Goal: Task Accomplishment & Management: Manage account settings

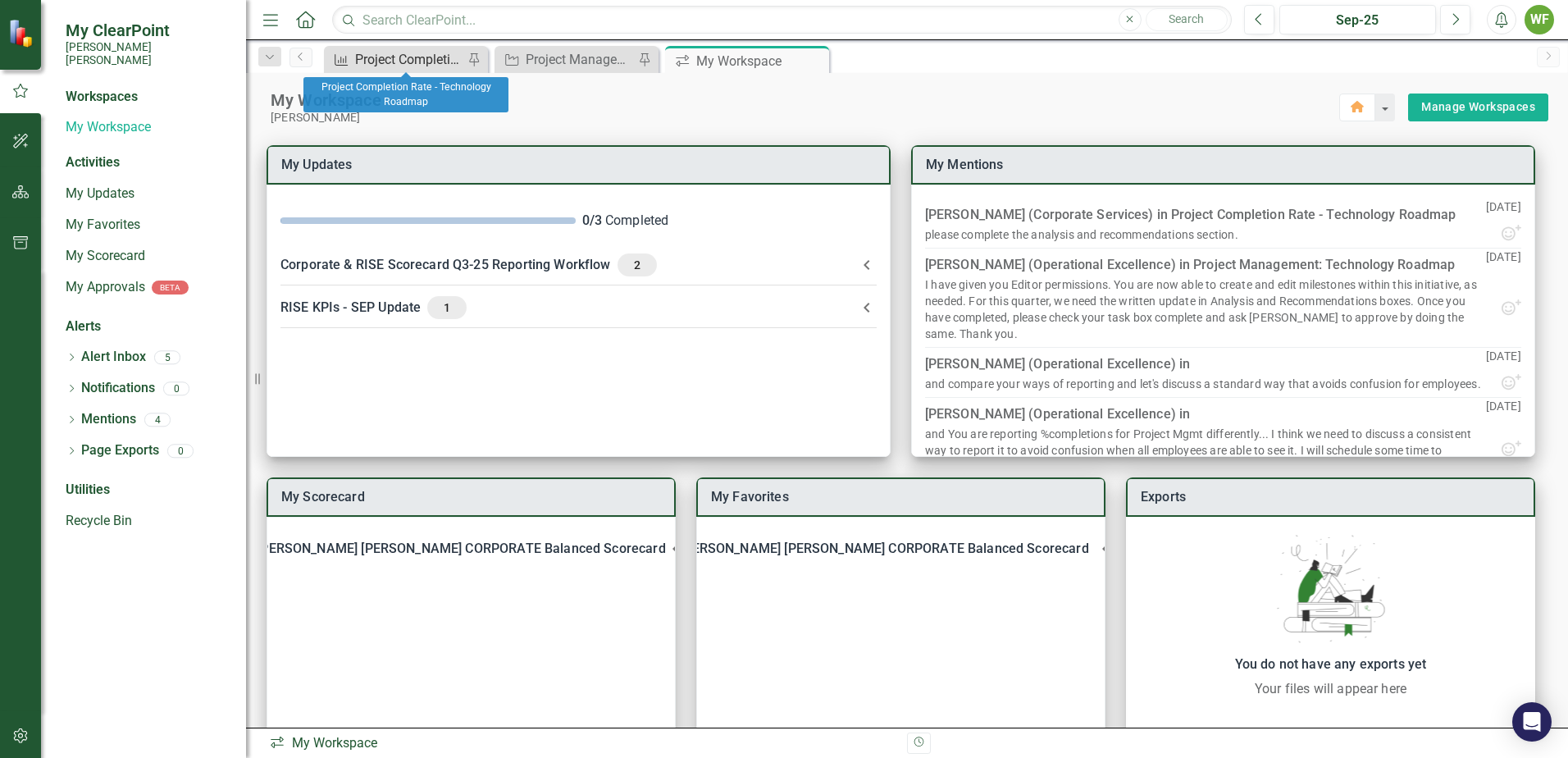
click at [436, 52] on div "Project Completion Rate - Technology Roadmap" at bounding box center [409, 59] width 108 height 21
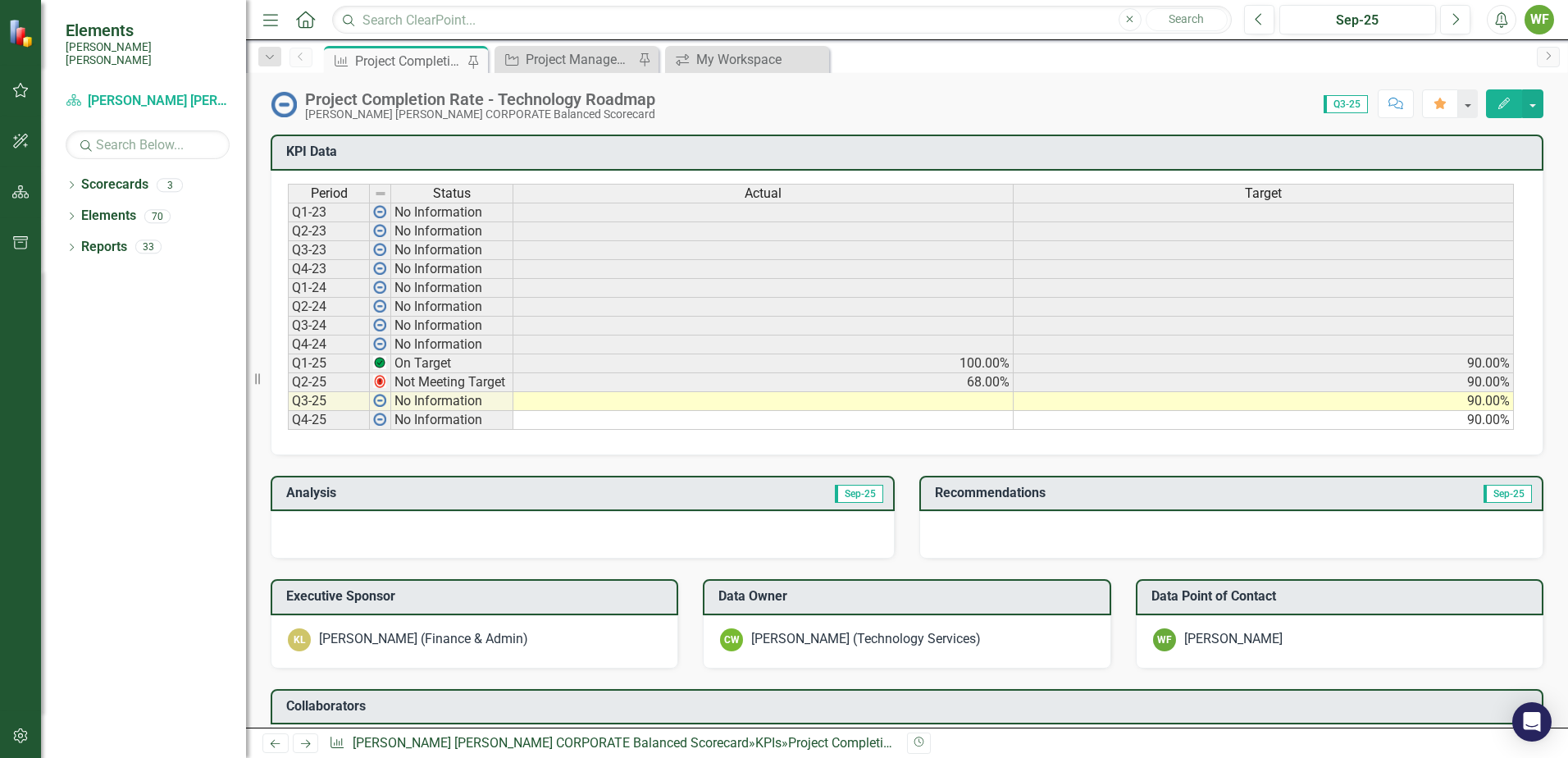
scroll to position [656, 0]
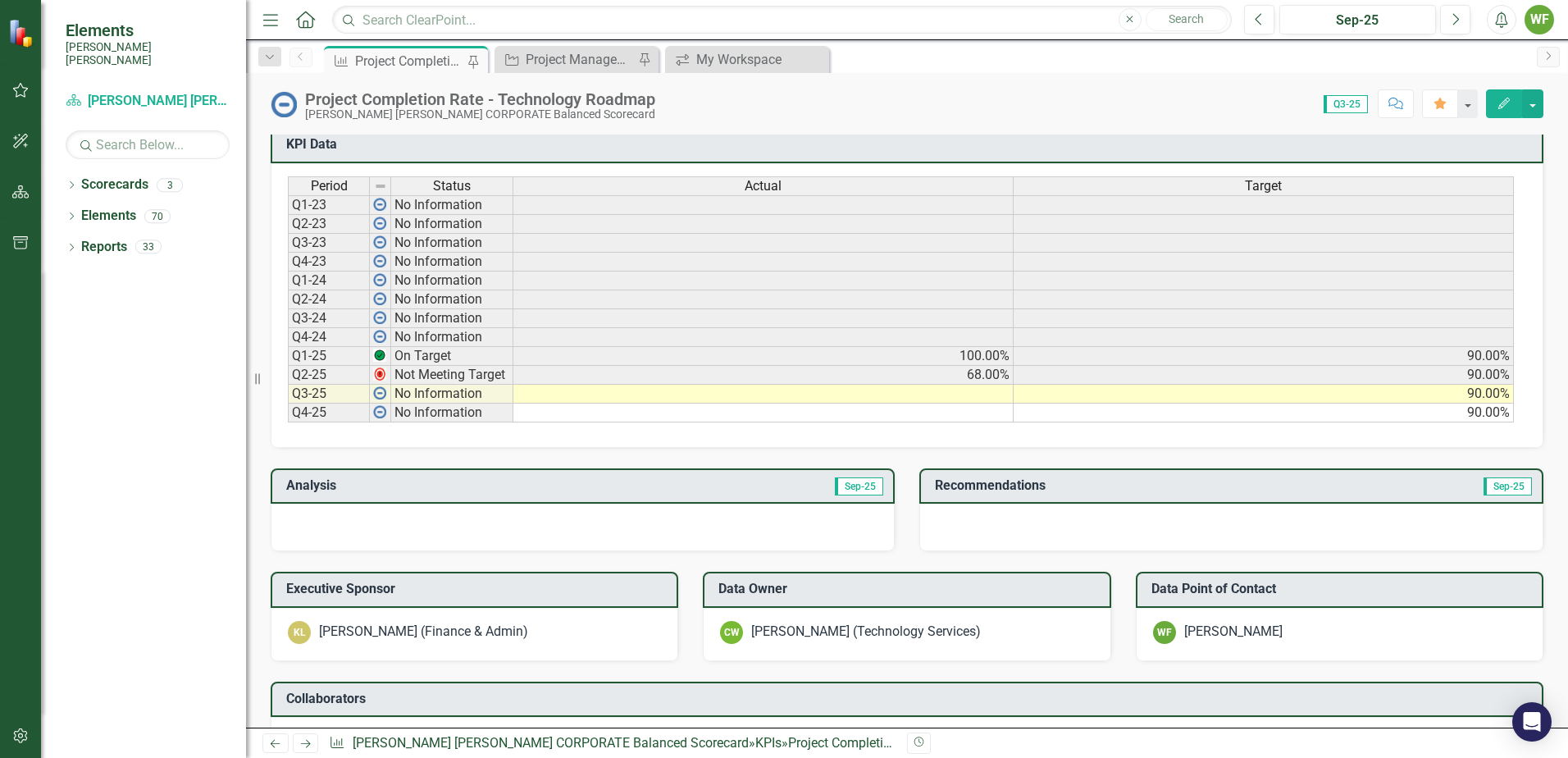
click at [718, 396] on td at bounding box center [764, 394] width 500 height 19
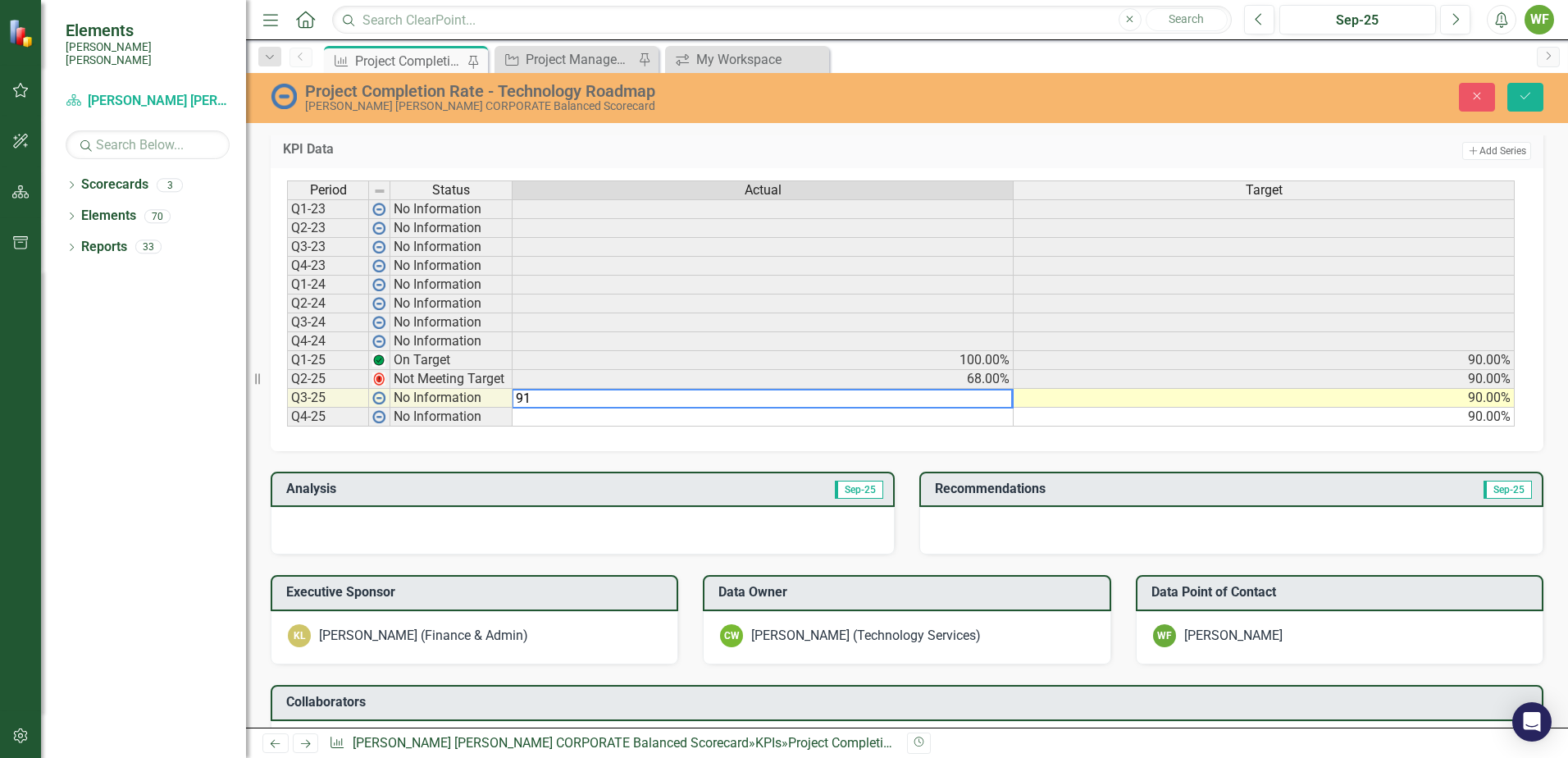
click at [951, 406] on textarea "91" at bounding box center [762, 399] width 501 height 20
type textarea "91"
click at [950, 414] on td at bounding box center [763, 417] width 501 height 19
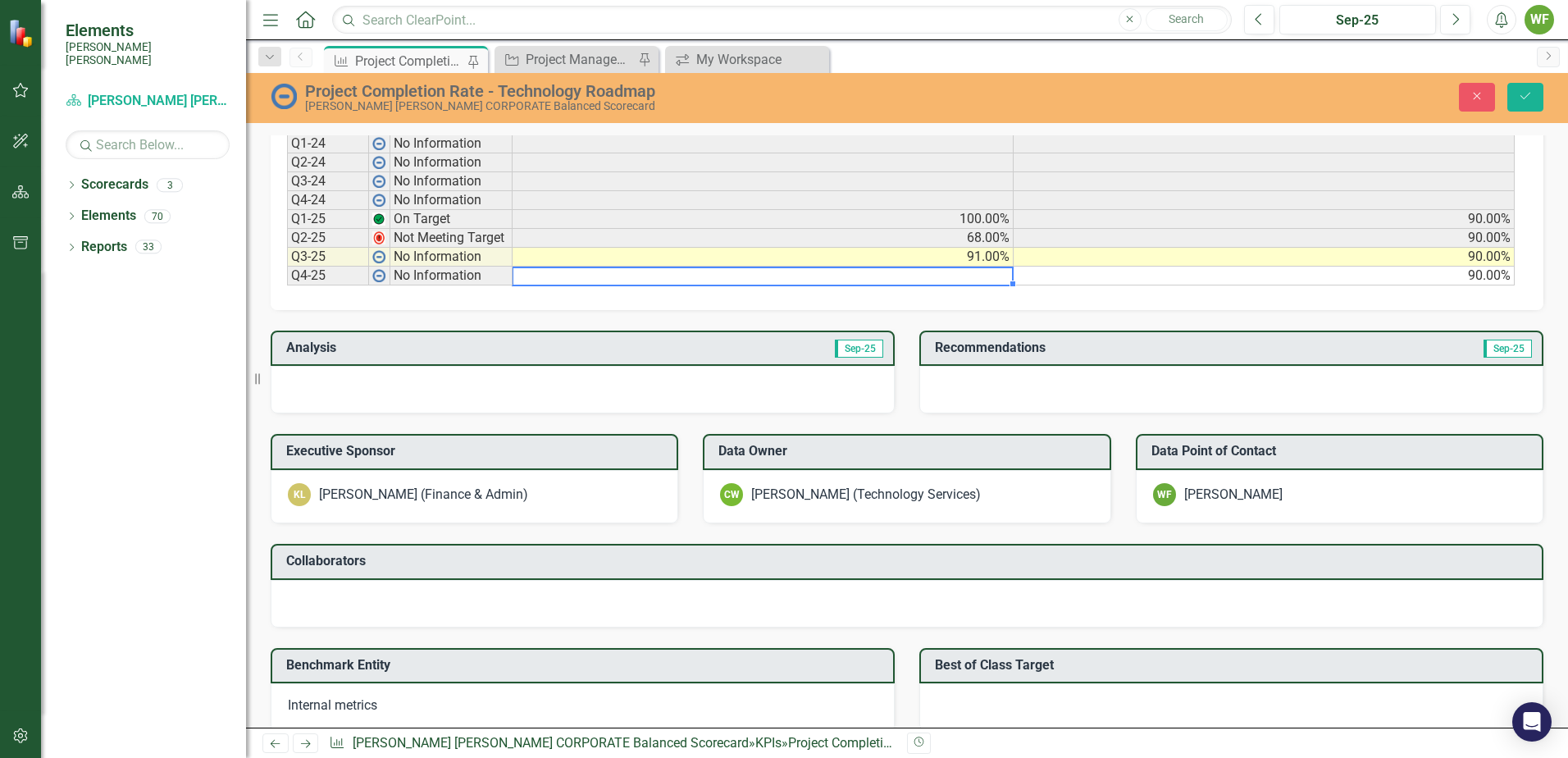
scroll to position [903, 0]
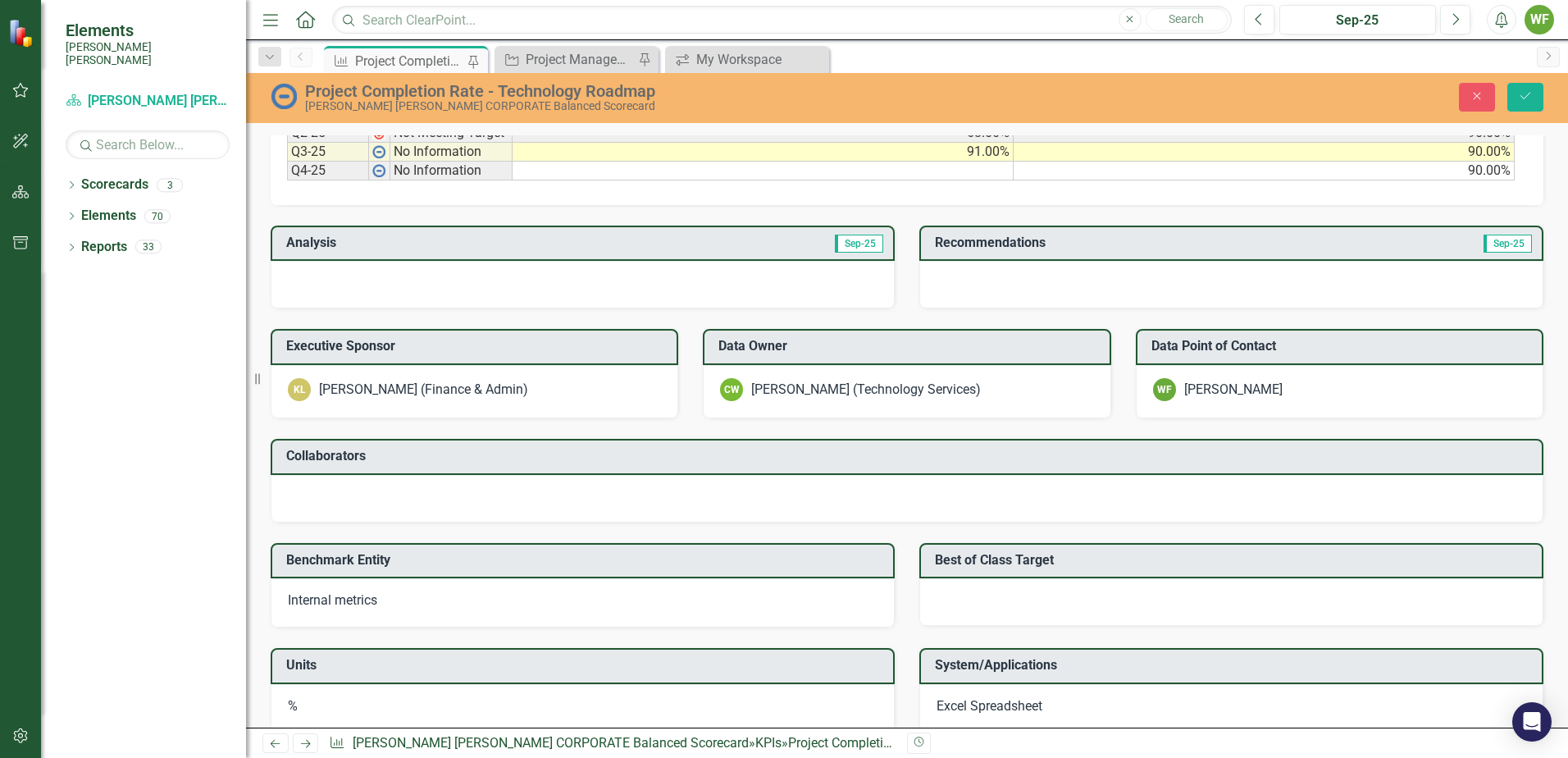
click at [653, 289] on div at bounding box center [583, 284] width 624 height 48
click at [656, 287] on div at bounding box center [583, 284] width 624 height 48
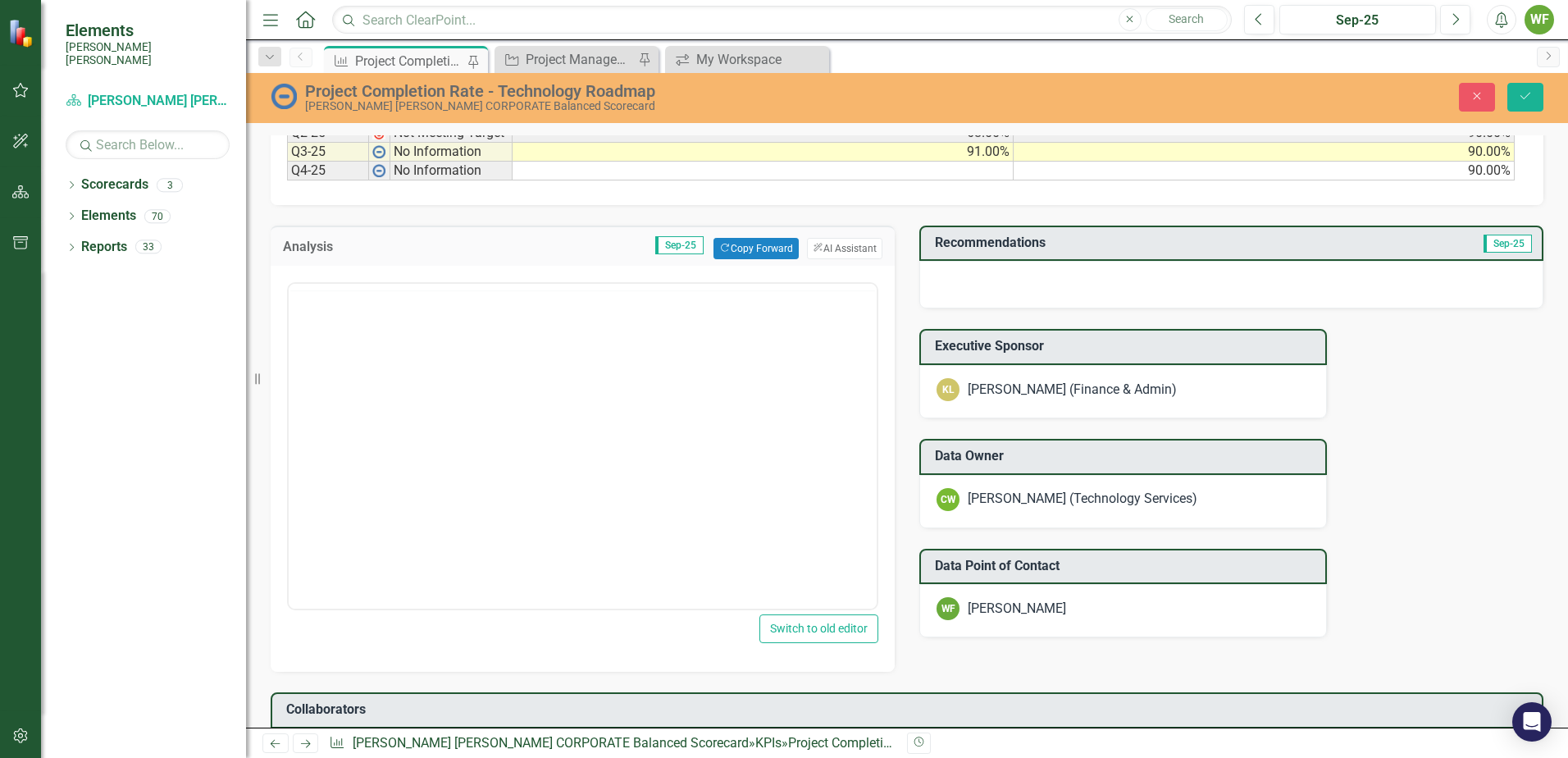
click at [586, 302] on div at bounding box center [582, 443] width 591 height 332
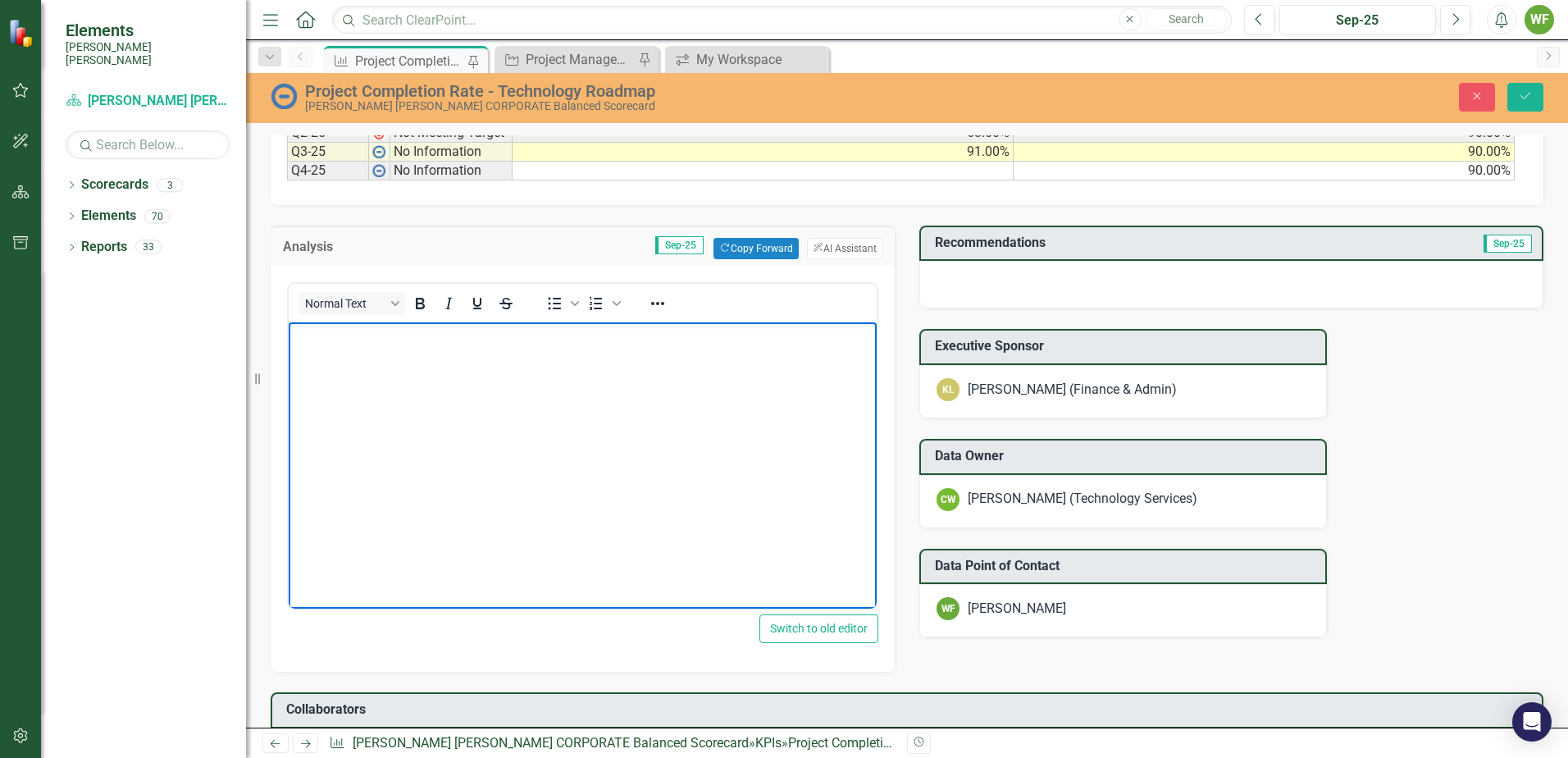
click at [523, 367] on body "Rich Text Area. Press ALT-0 for help." at bounding box center [582, 444] width 588 height 246
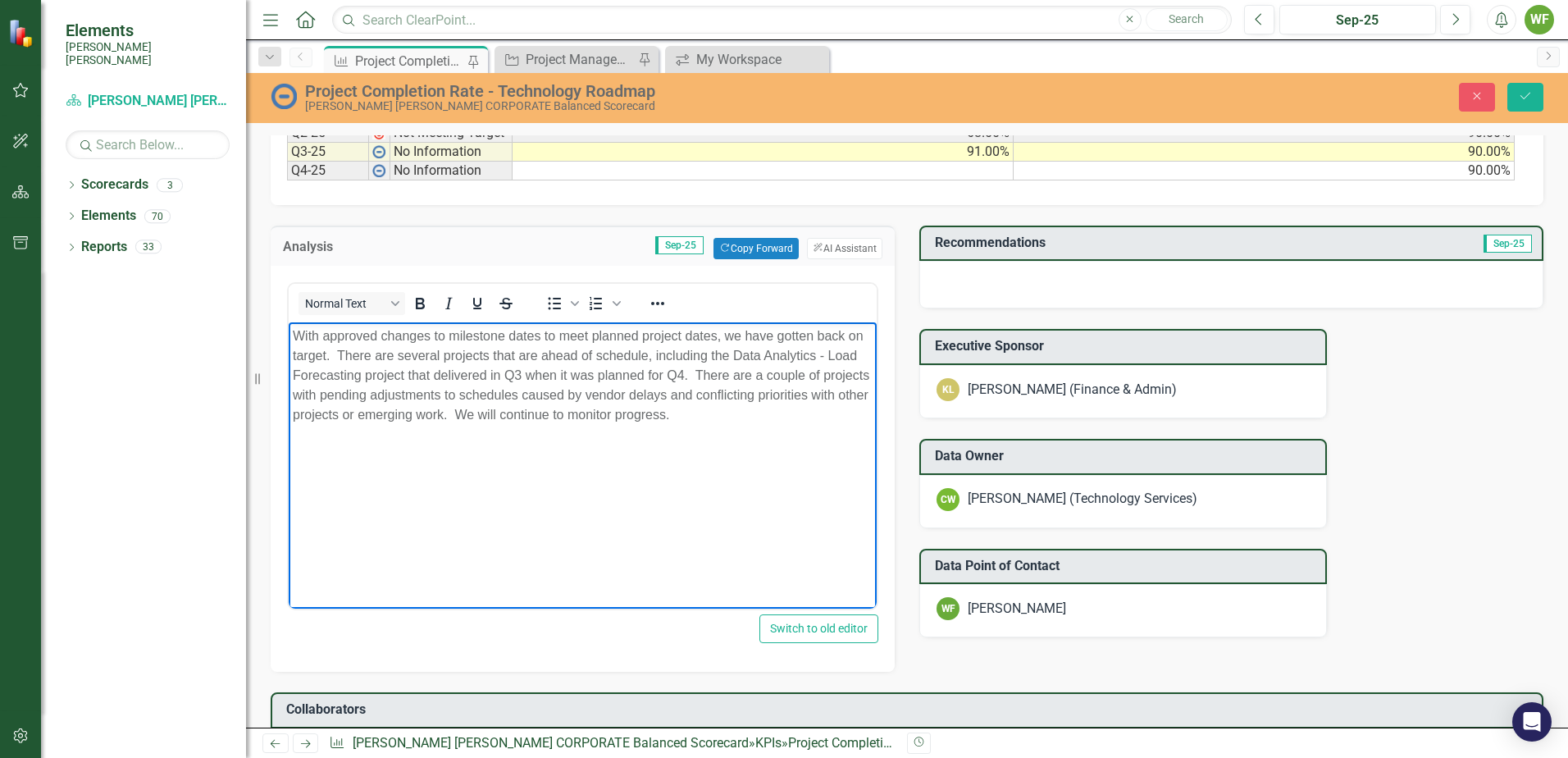
click at [1170, 270] on div at bounding box center [1231, 284] width 624 height 48
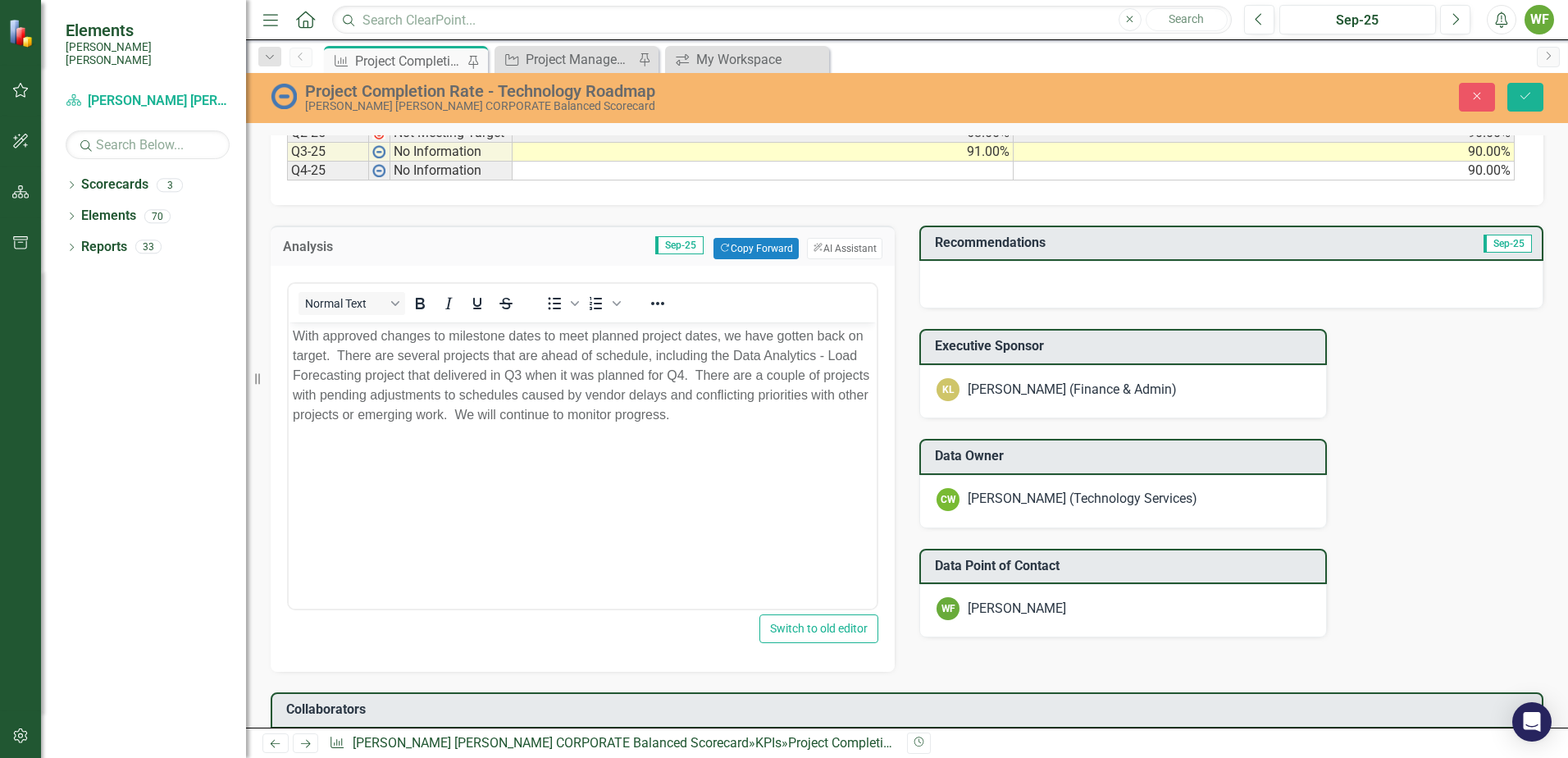
click at [1170, 270] on div at bounding box center [1231, 284] width 624 height 48
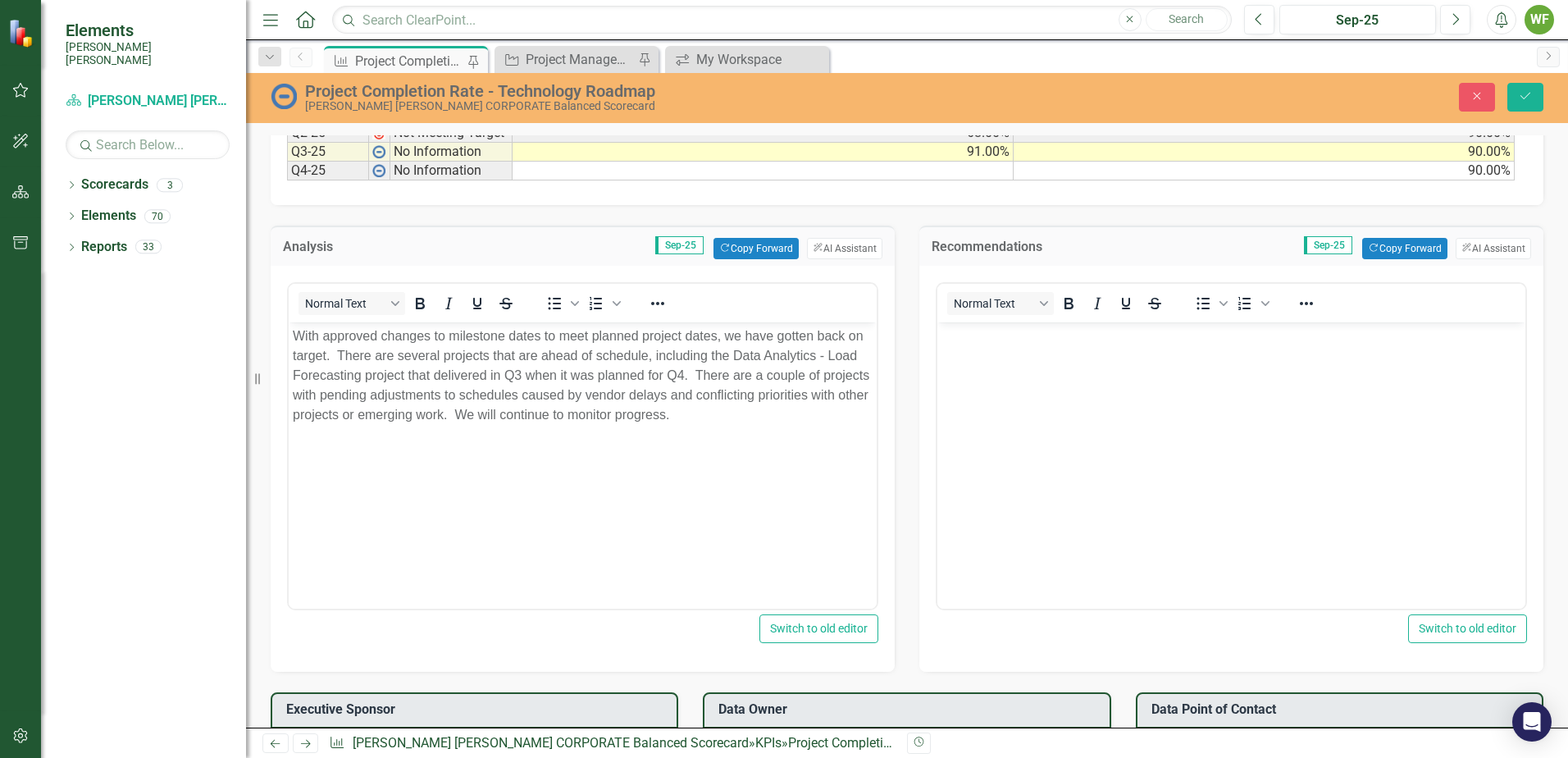
click at [1173, 351] on body "Rich Text Area. Press ALT-0 for help." at bounding box center [1231, 444] width 588 height 246
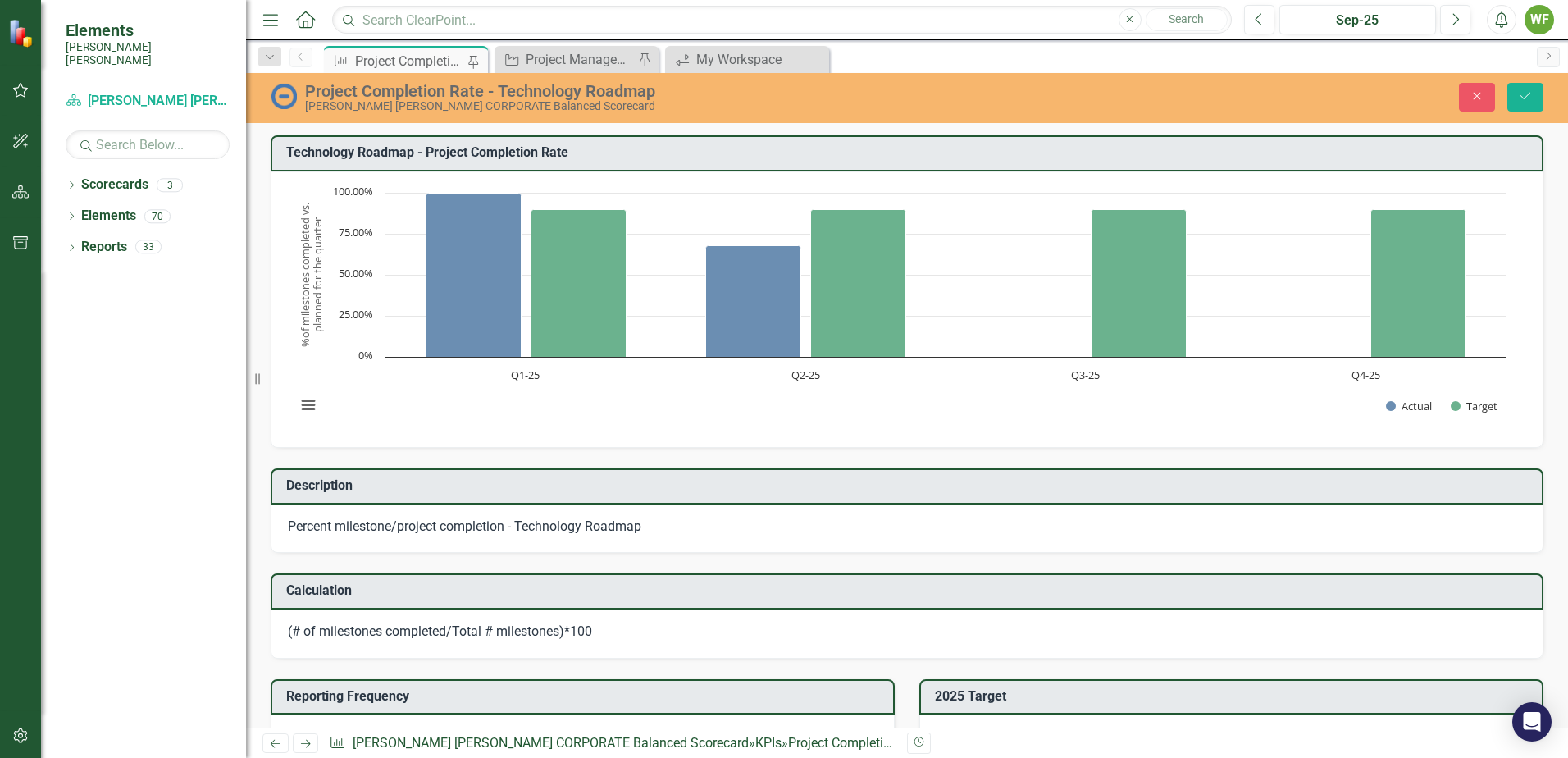
scroll to position [903, 0]
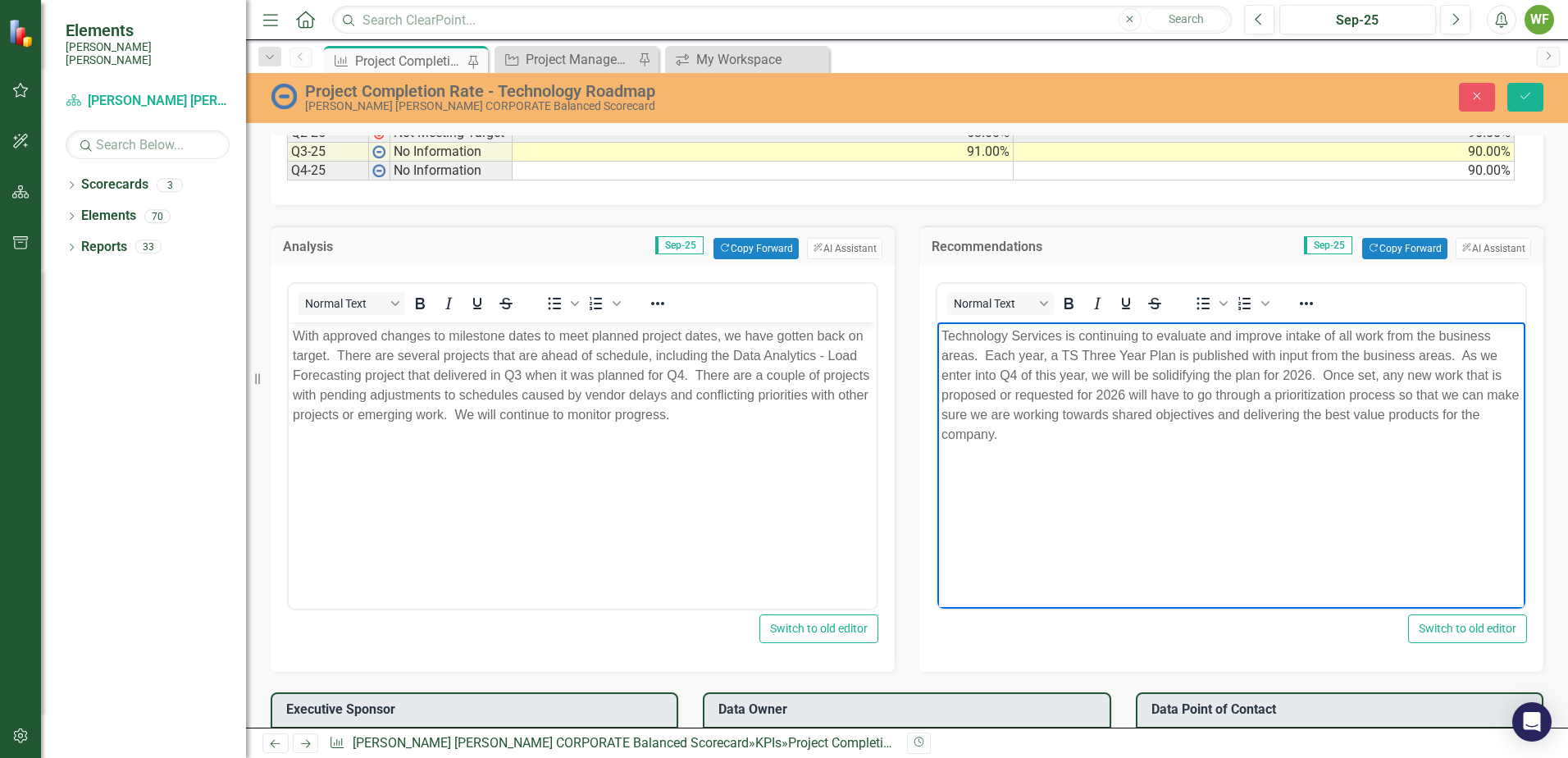
click at [1310, 378] on p "Technology Services is continuing to evaluate and improve intake of all work fr…" at bounding box center [1231, 384] width 580 height 118
click at [1191, 448] on body "Technology Services is continuing to evaluate and improve intake of all work fr…" at bounding box center [1231, 444] width 588 height 246
click at [1407, 392] on p "Technology Services is continuing to evaluate and improve intake of all work fr…" at bounding box center [1231, 384] width 580 height 118
click at [1074, 412] on p "Technology Services is continuing to evaluate and improve intake of all work fr…" at bounding box center [1231, 384] width 580 height 118
click at [970, 411] on p "Technology Services is continuing to evaluate and improve intake of all work fr…" at bounding box center [1231, 384] width 580 height 118
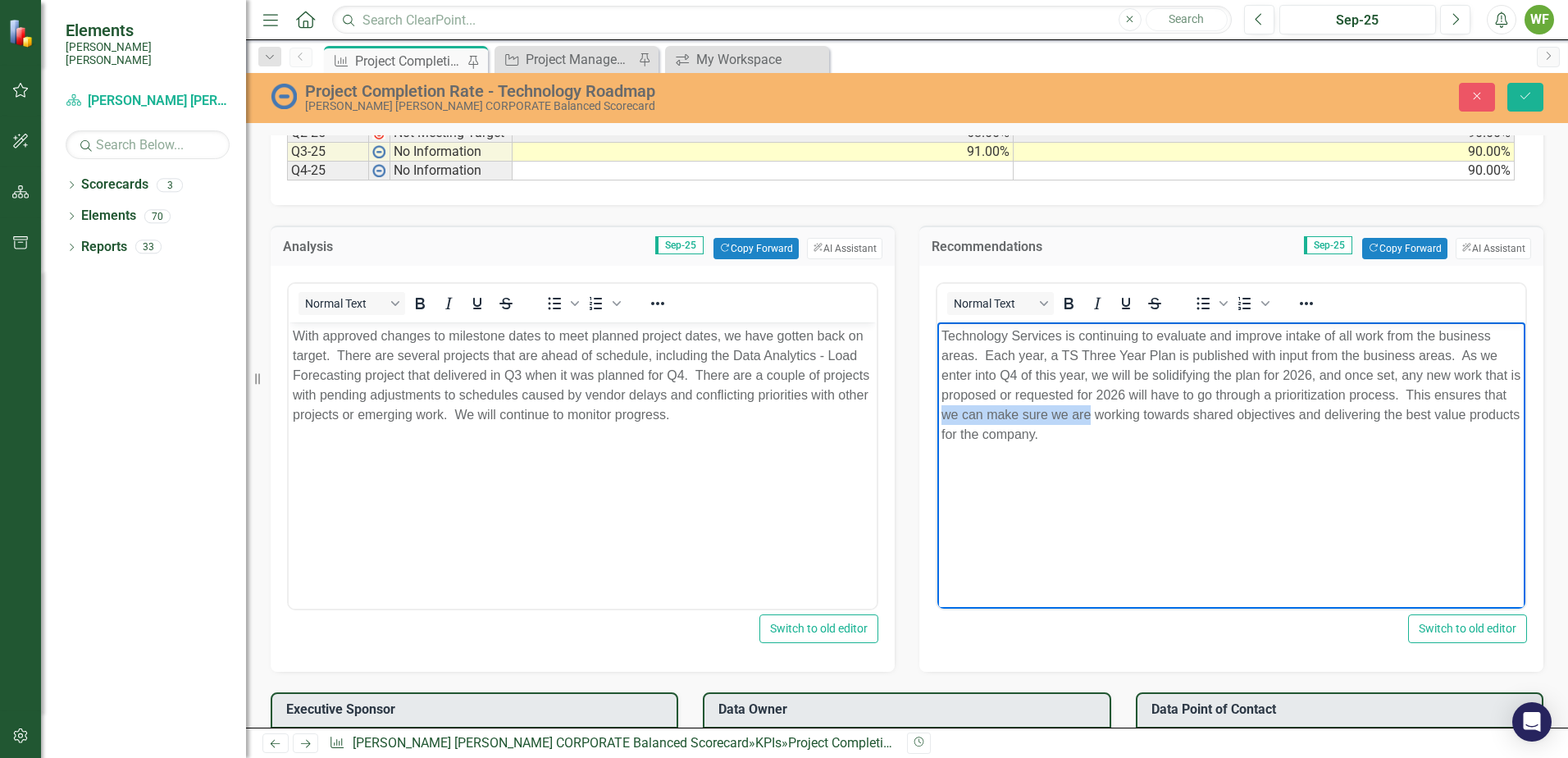
click at [1115, 412] on p "Technology Services is continuing to evaluate and improve intake of all work fr…" at bounding box center [1231, 384] width 580 height 118
click at [1115, 424] on p "Technology Services is continuing to evaluate and improve intake of all work fr…" at bounding box center [1231, 375] width 580 height 99
click at [1288, 393] on p "Technology Services is continuing to evaluate and improve intake of all work fr…" at bounding box center [1231, 375] width 580 height 99
click at [1417, 396] on p "Technology Services is continuing to evaluate and improve intake of all work fr…" at bounding box center [1231, 375] width 580 height 99
click at [1385, 442] on p "Technology Services is continuing to evaluate and improve intake of all work fr…" at bounding box center [1231, 384] width 580 height 118
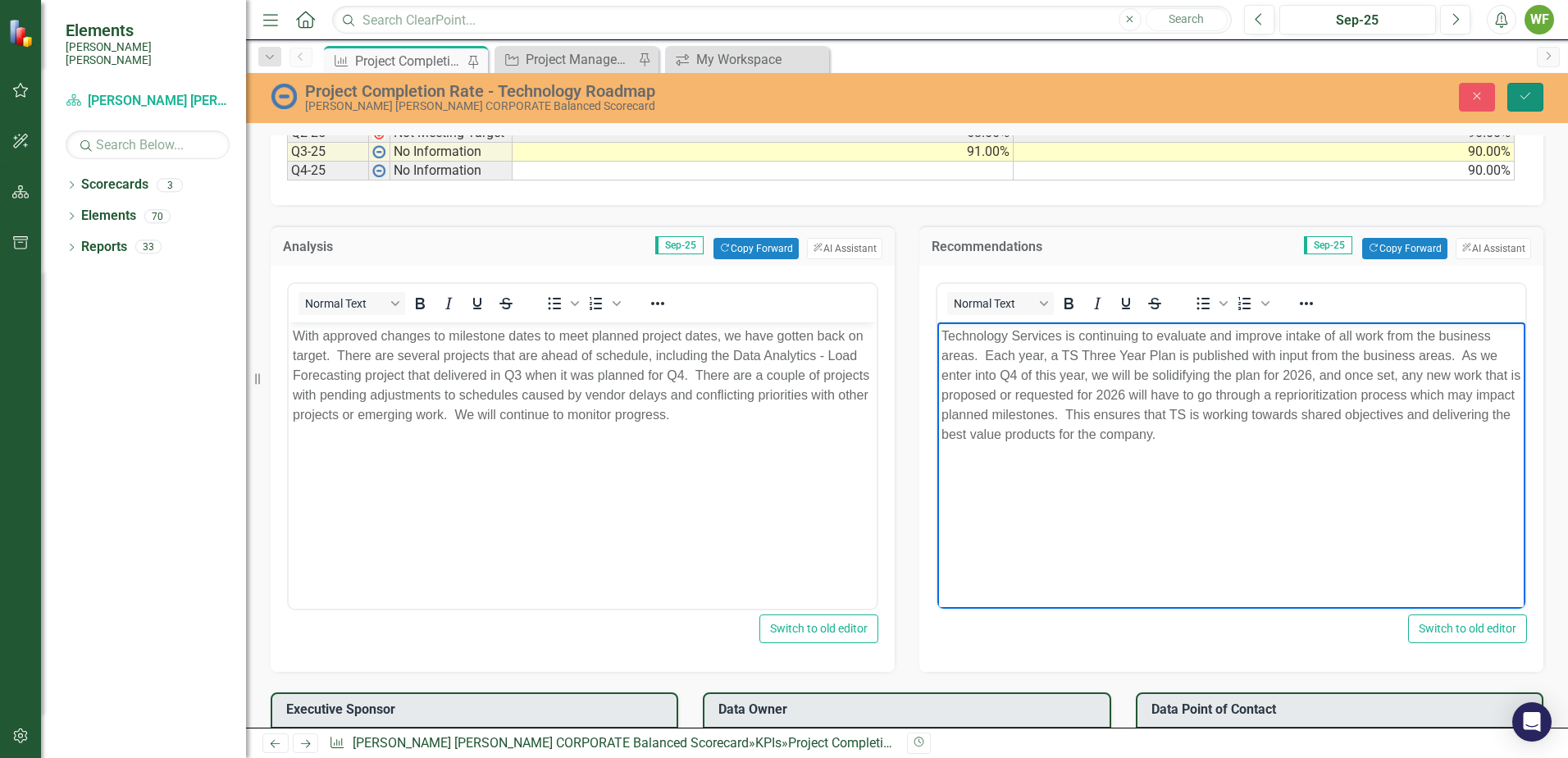
click at [1529, 98] on icon "Save" at bounding box center [1525, 96] width 15 height 12
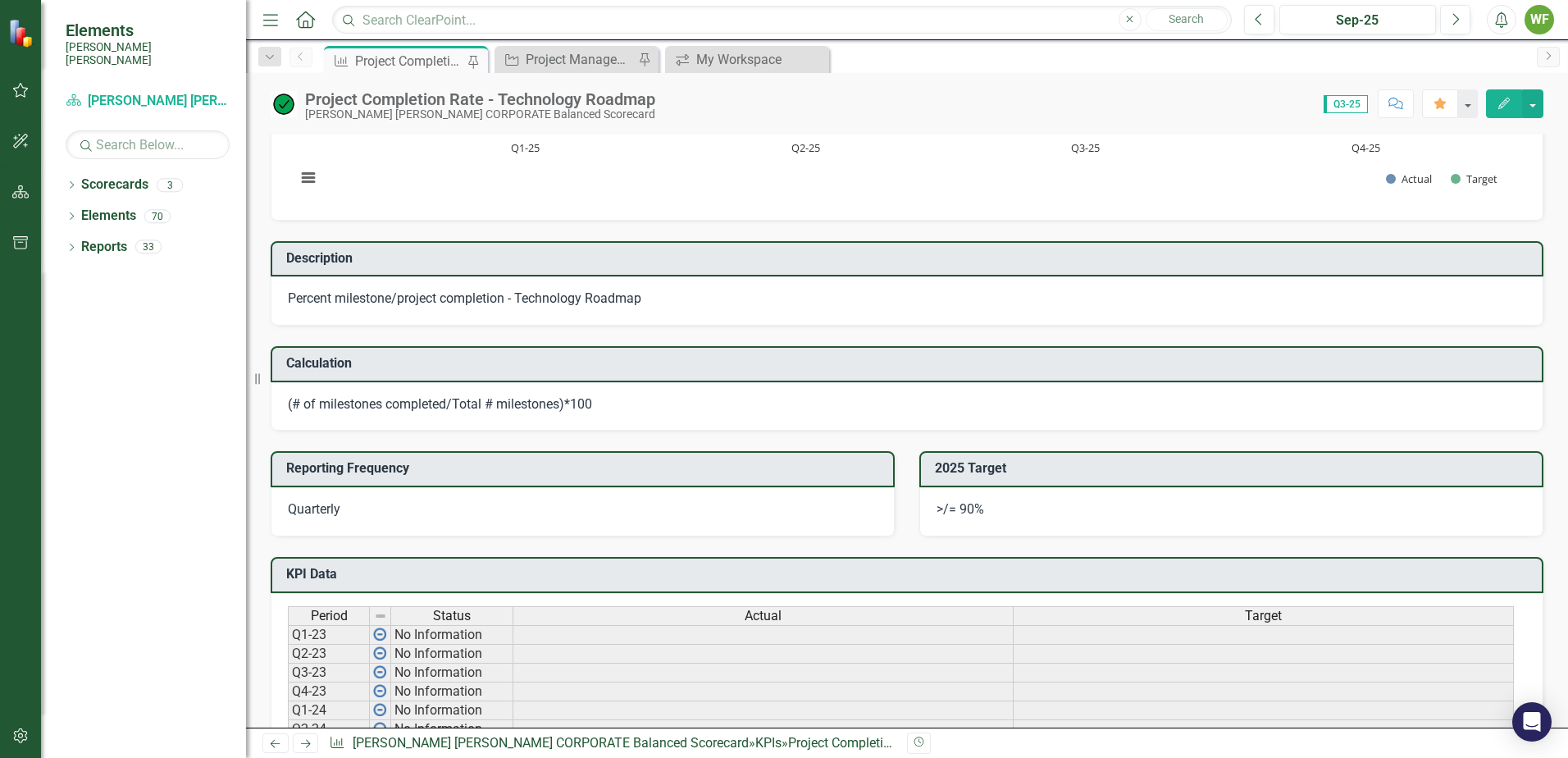
scroll to position [169, 0]
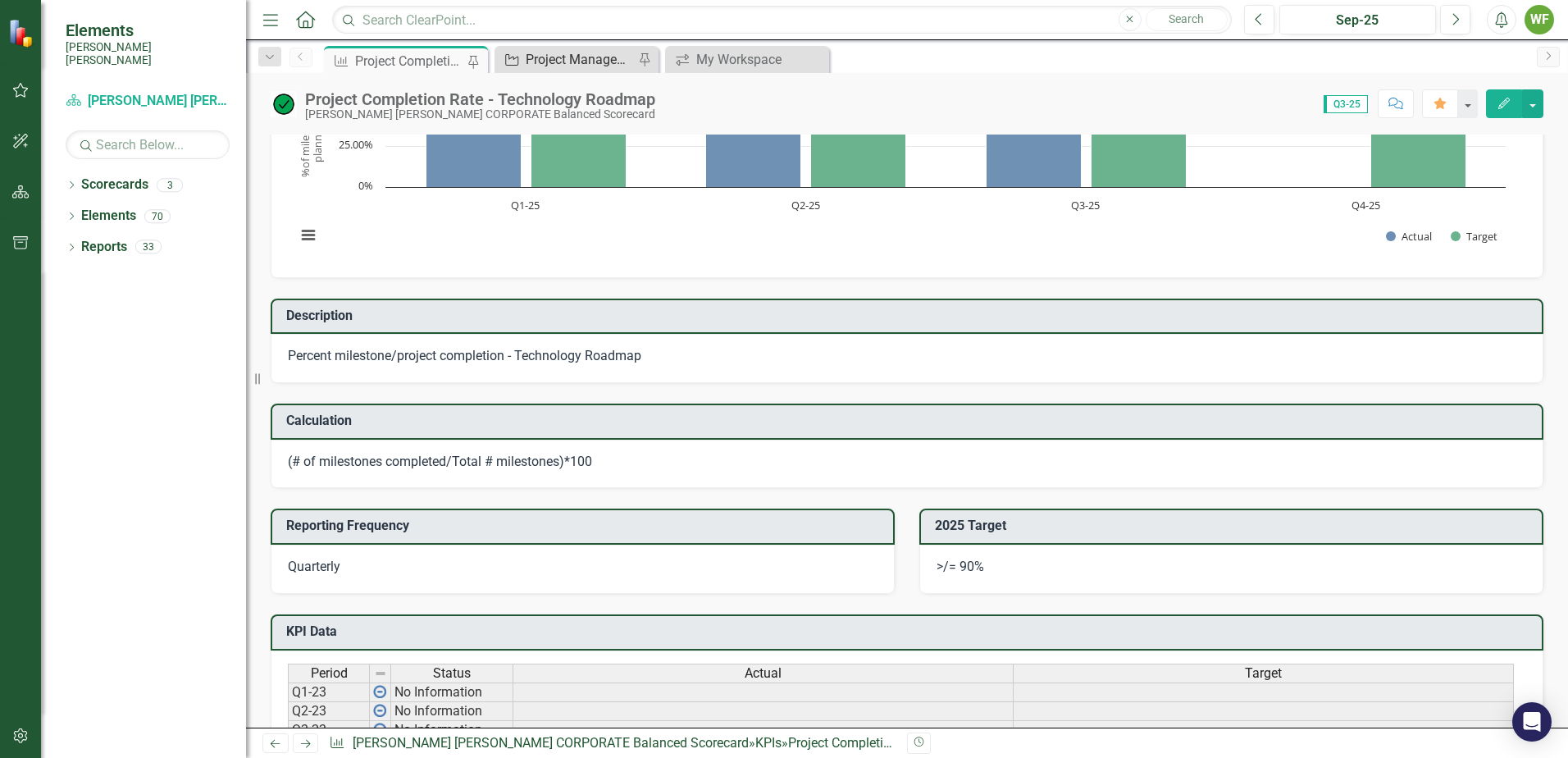
click at [576, 64] on div "Project Management: Technology Roadmap" at bounding box center [579, 59] width 108 height 21
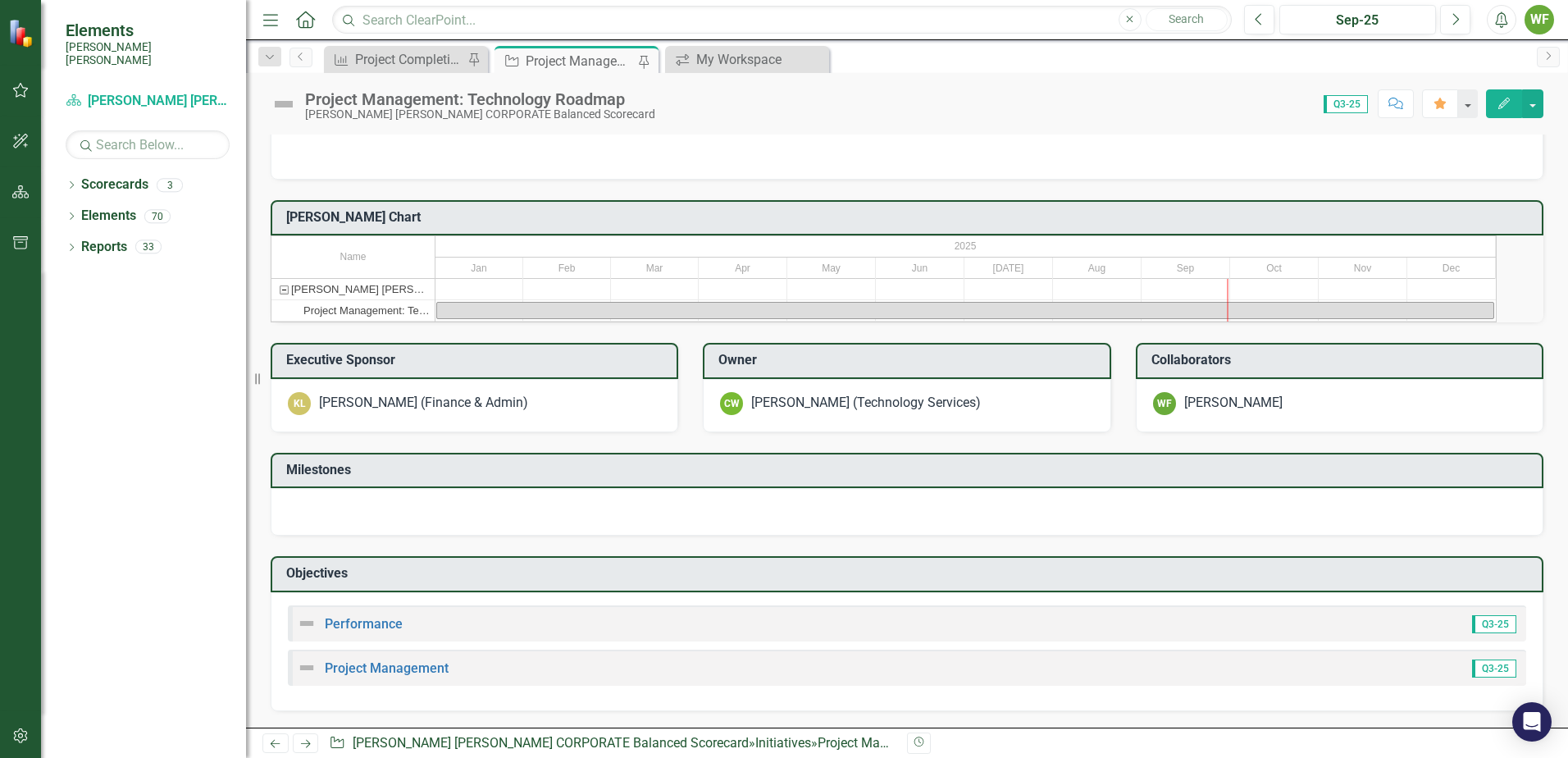
scroll to position [323, 0]
click at [304, 666] on img at bounding box center [307, 668] width 20 height 20
click at [355, 665] on link "Project Management" at bounding box center [386, 668] width 124 height 16
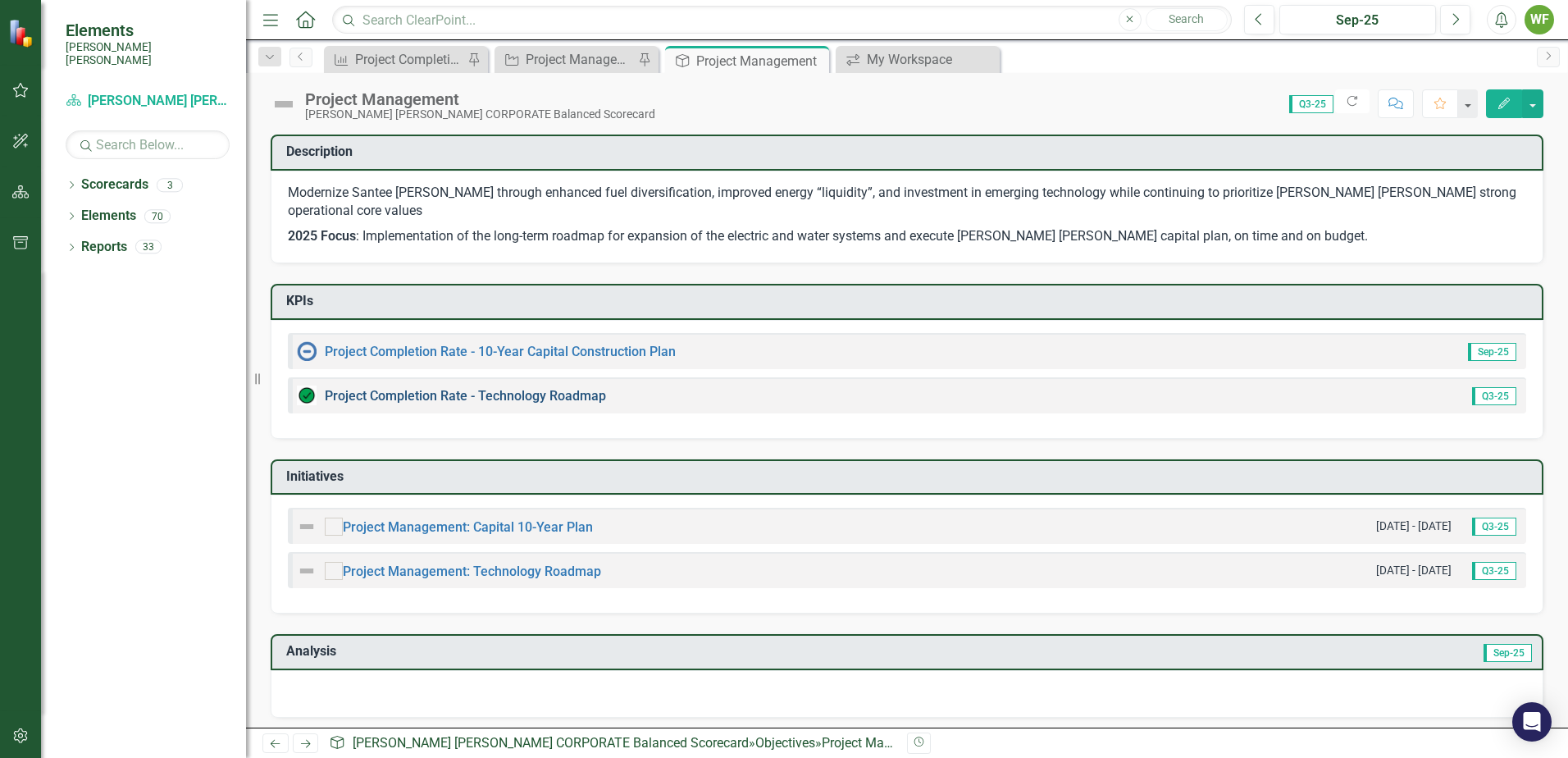
click at [567, 388] on link "Project Completion Rate - Technology Roadmap" at bounding box center [465, 396] width 281 height 16
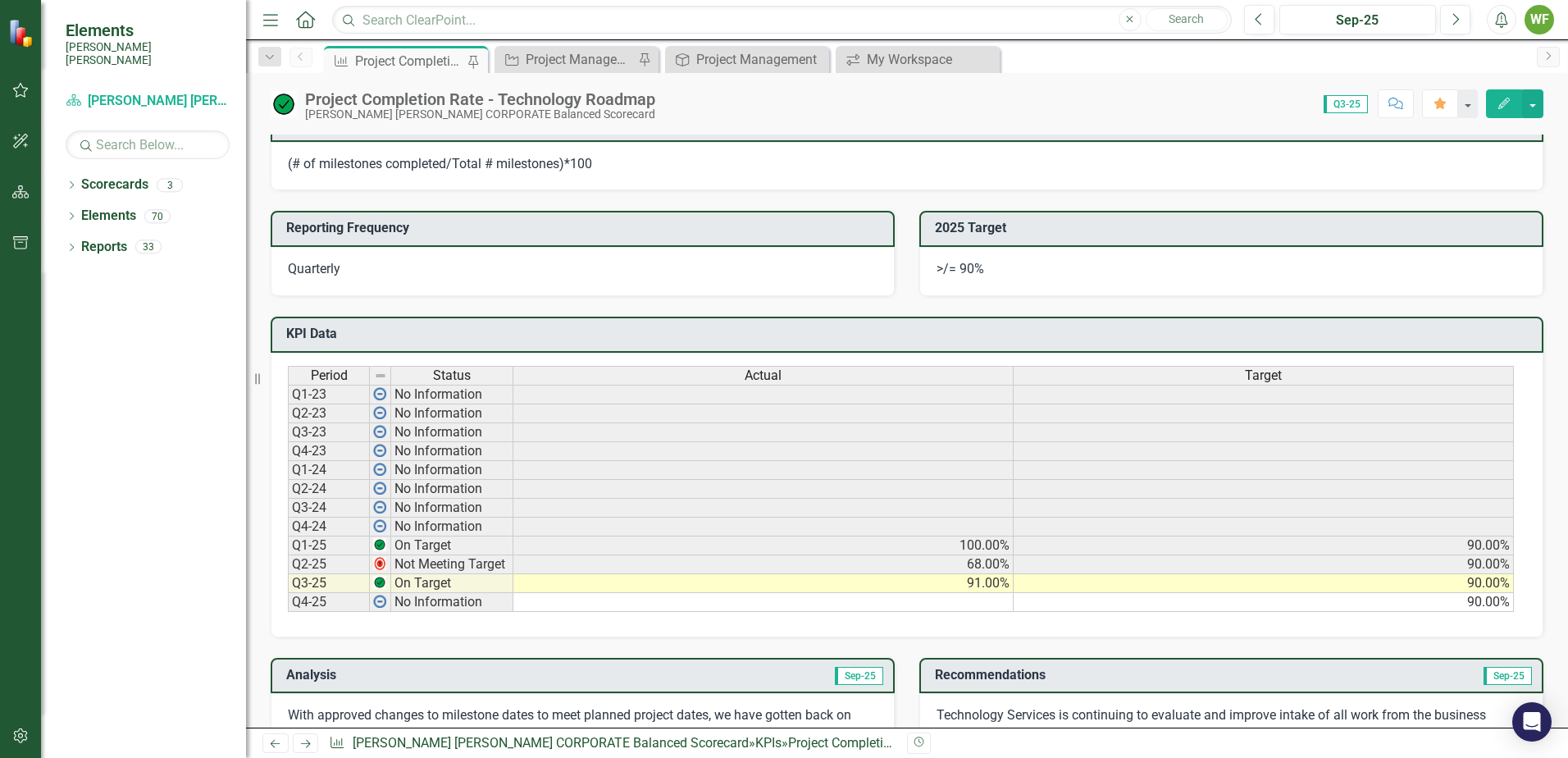
scroll to position [492, 0]
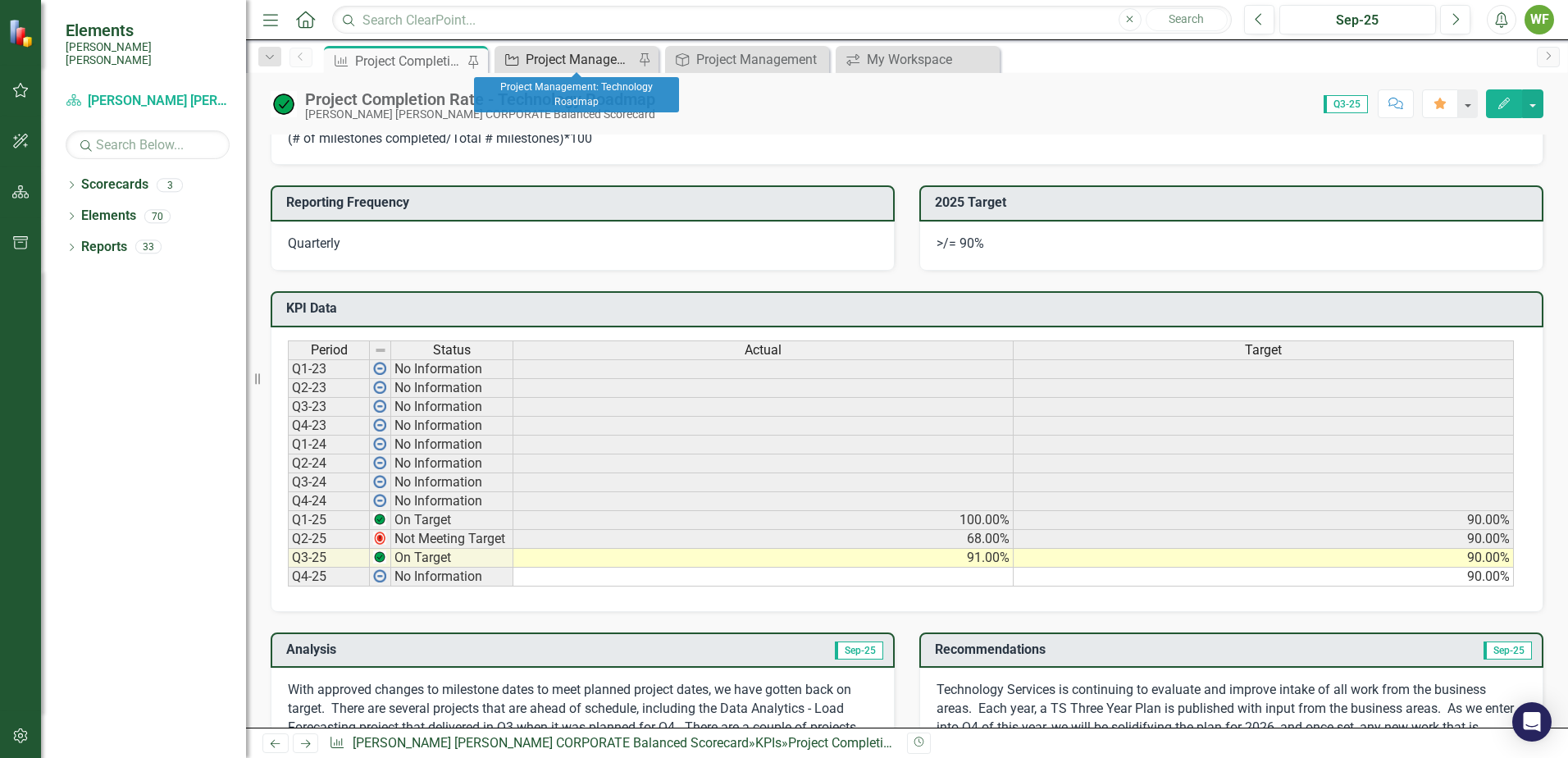
click at [559, 55] on div "Project Management: Technology Roadmap" at bounding box center [579, 59] width 108 height 21
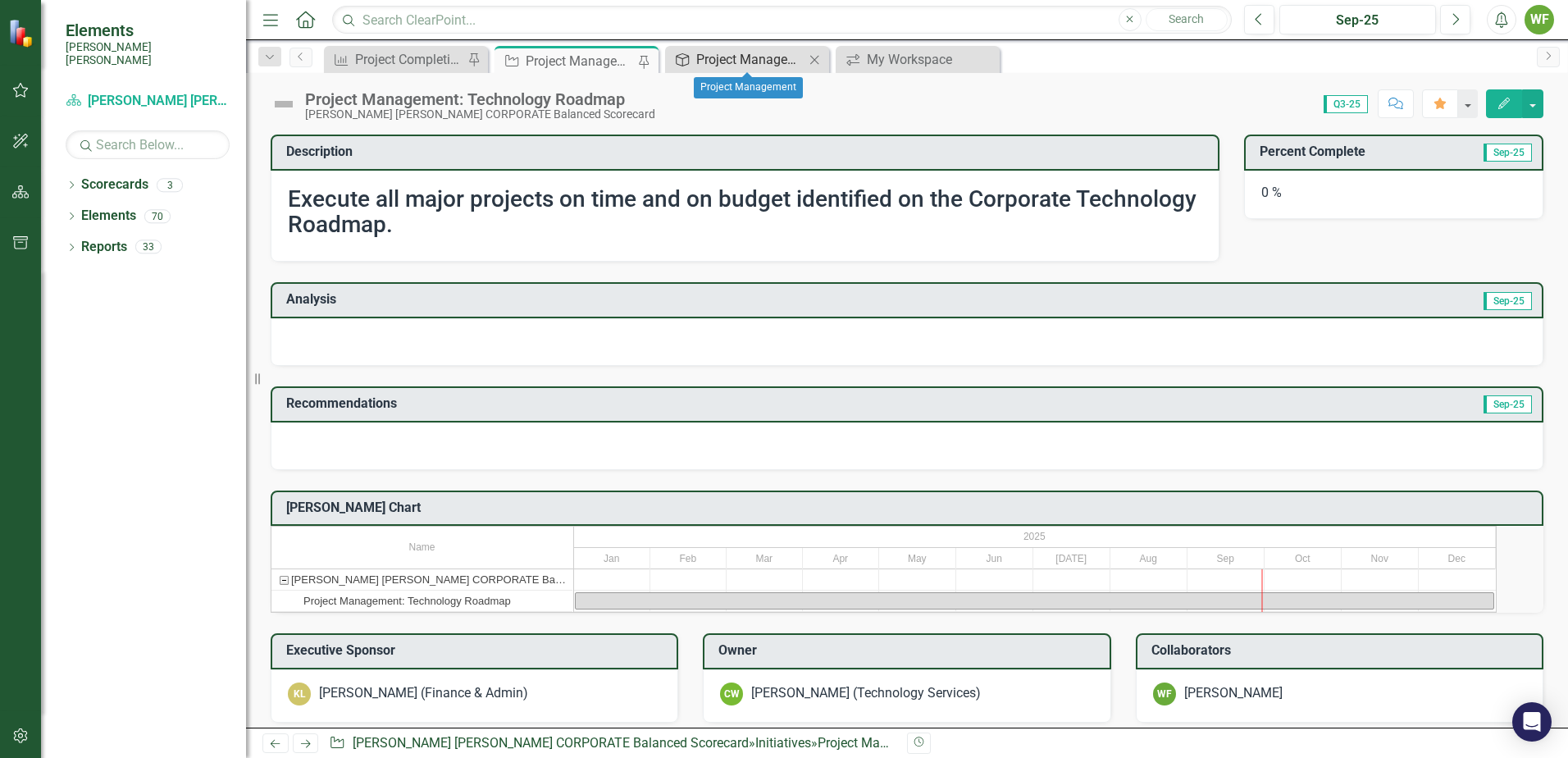
click at [783, 63] on div "Project Management" at bounding box center [749, 59] width 108 height 21
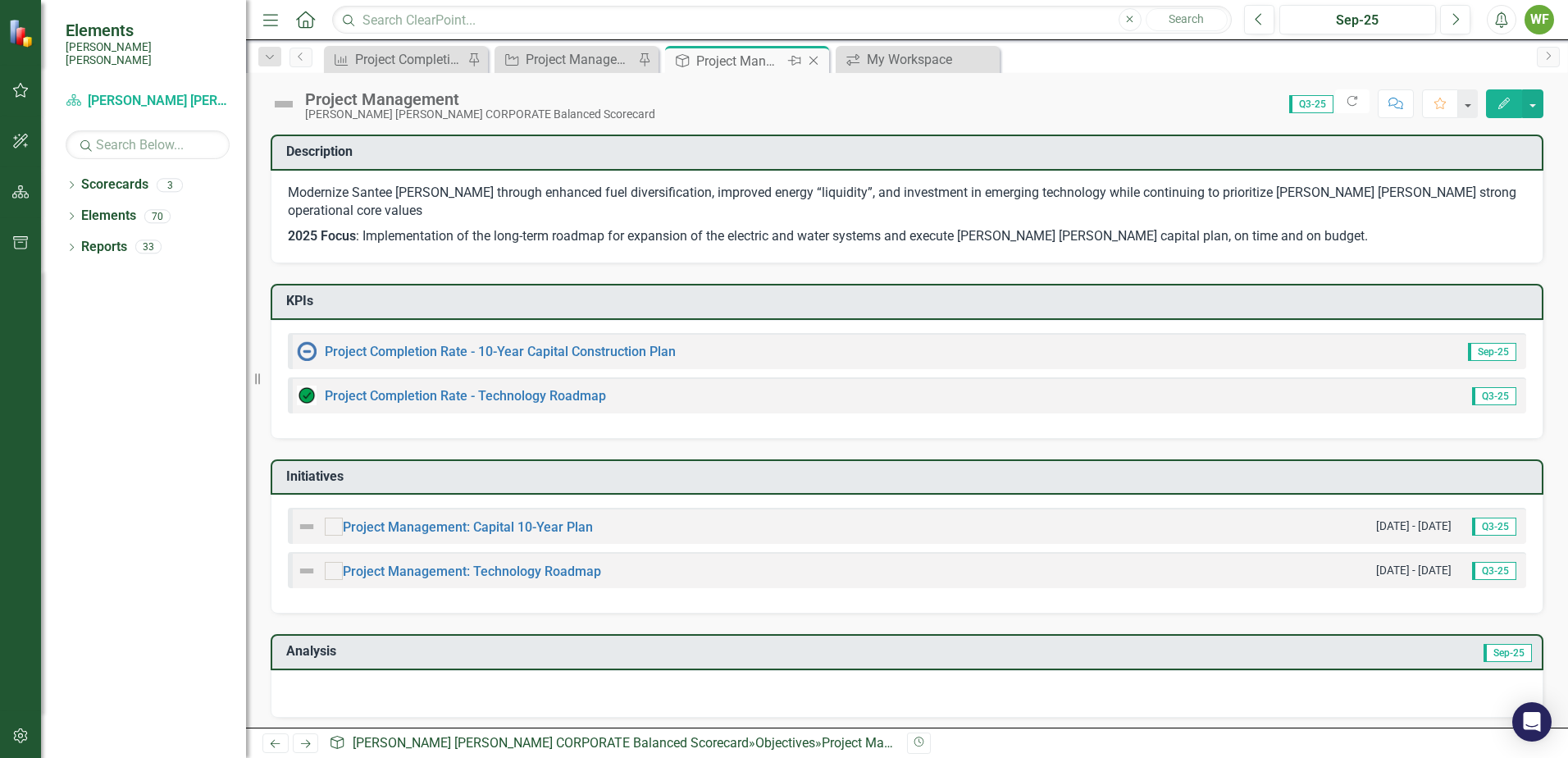
click at [815, 65] on icon "Close" at bounding box center [814, 61] width 17 height 13
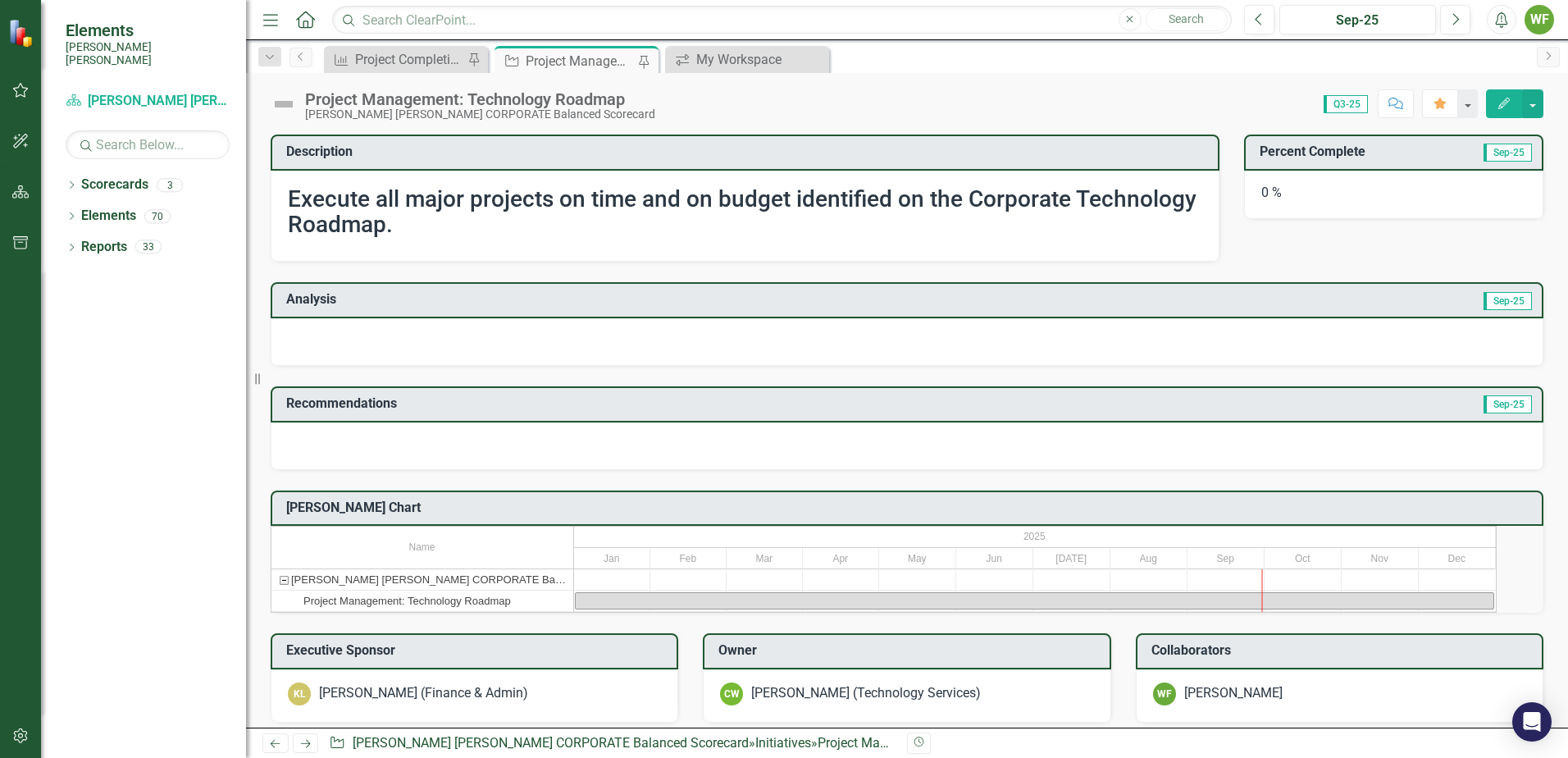
click at [590, 66] on div "Project Management: Technology Roadmap" at bounding box center [579, 61] width 108 height 21
click at [1489, 105] on button "Edit" at bounding box center [1504, 104] width 36 height 28
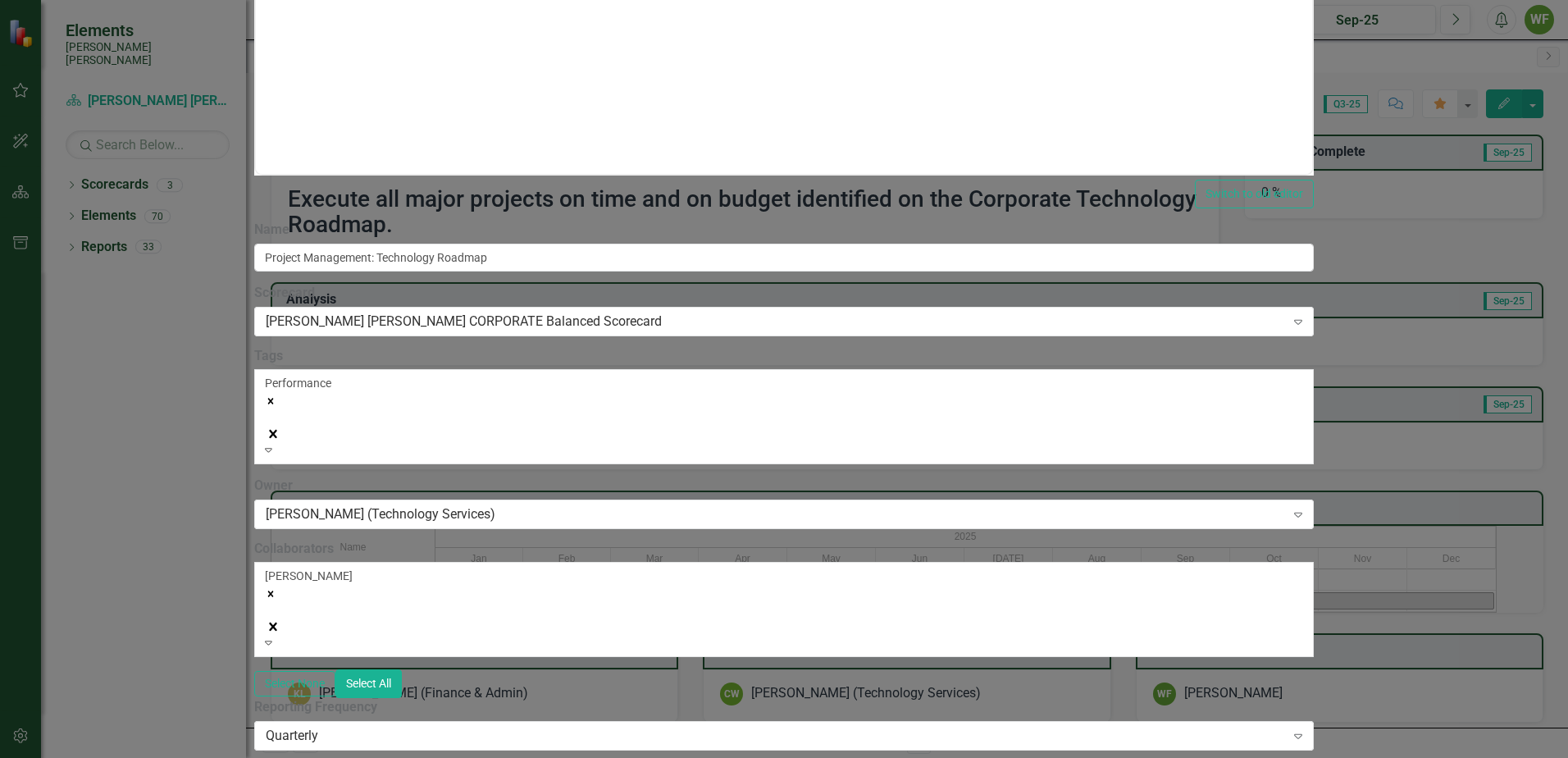
scroll to position [706, 0]
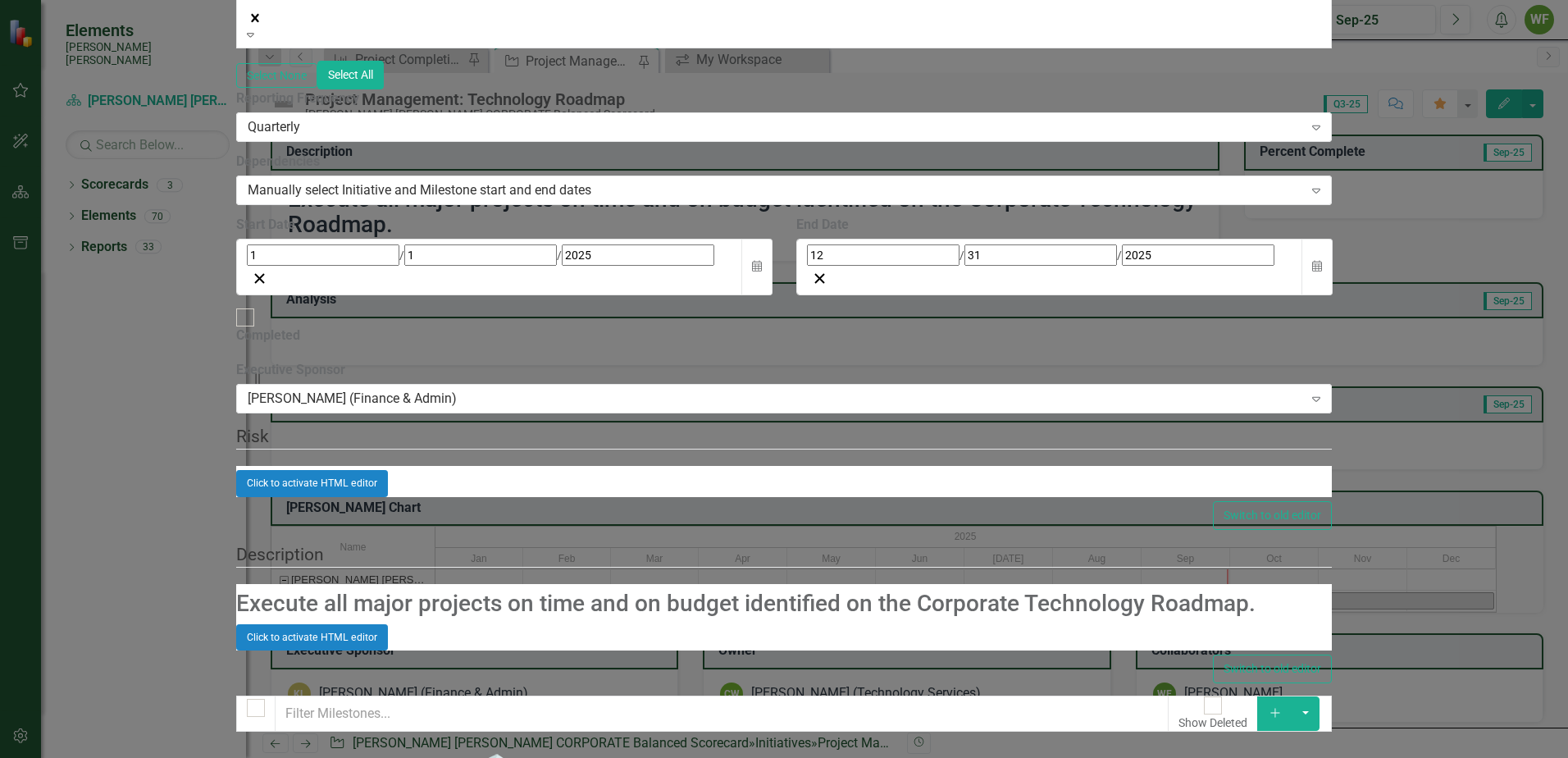
checkbox input "false"
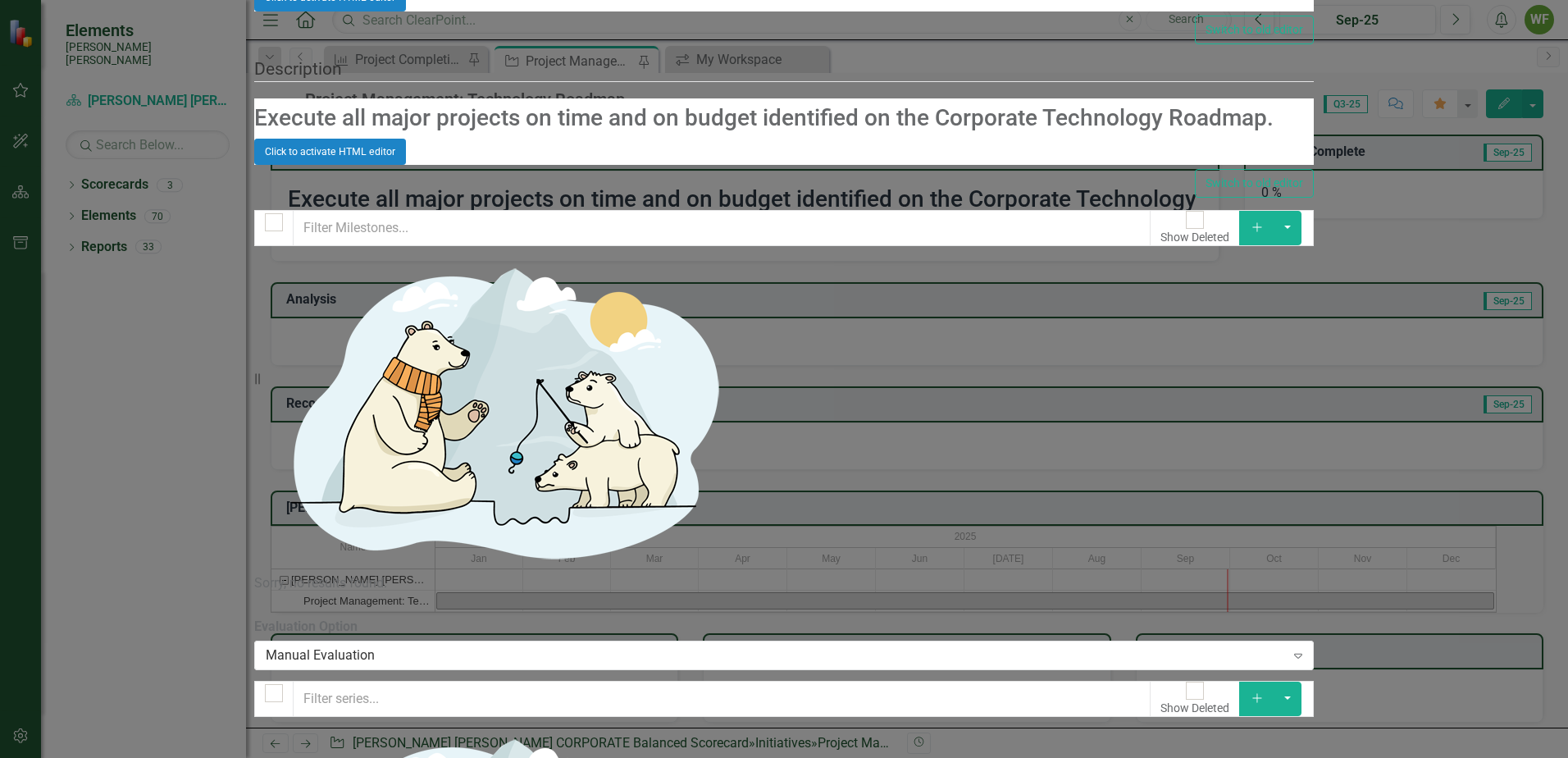
type input "91"
drag, startPoint x: 460, startPoint y: 202, endPoint x: 1412, endPoint y: 190, distance: 952.1
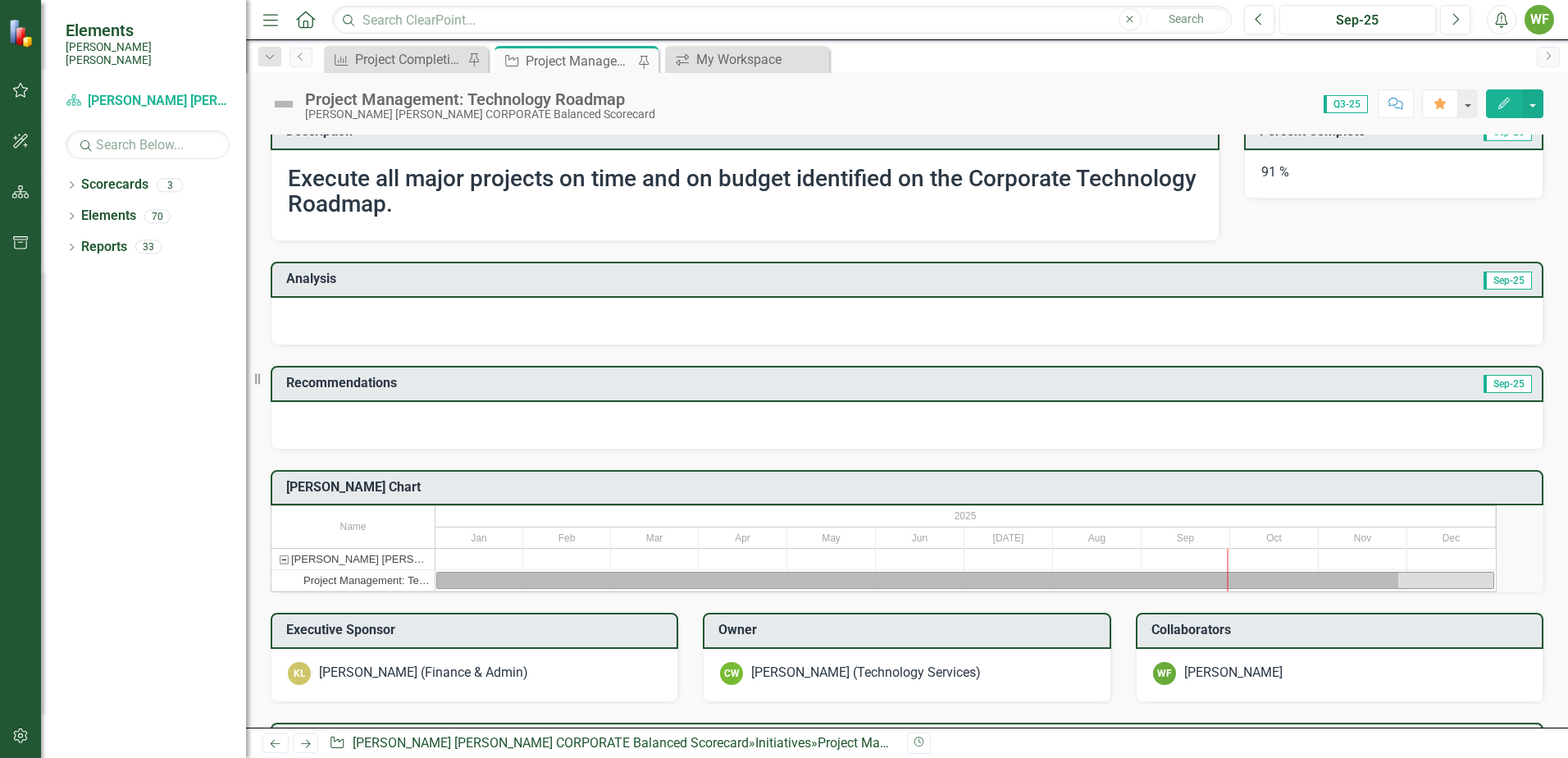
scroll to position [0, 0]
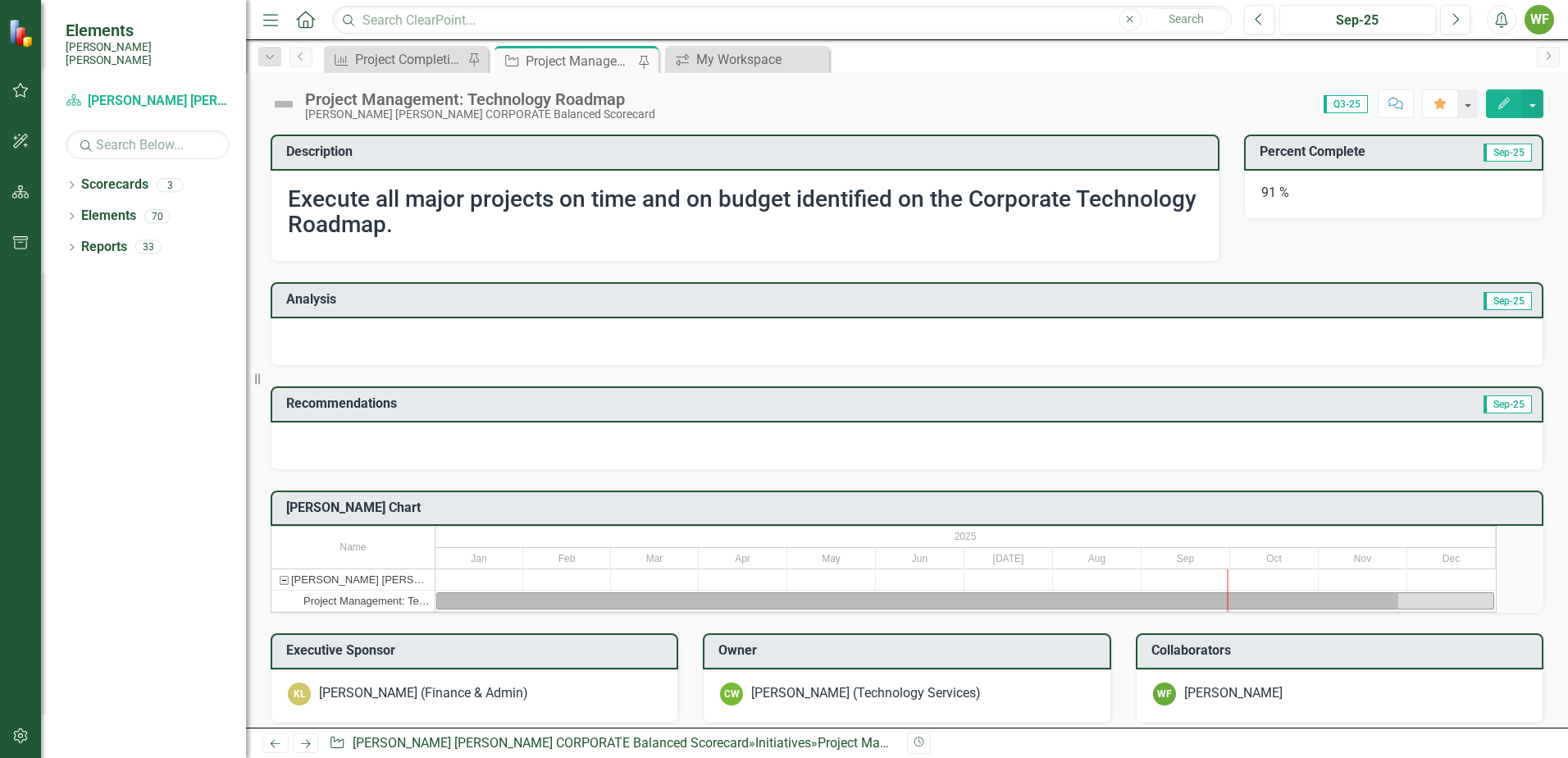
click at [1496, 106] on icon "Edit" at bounding box center [1504, 104] width 15 height 12
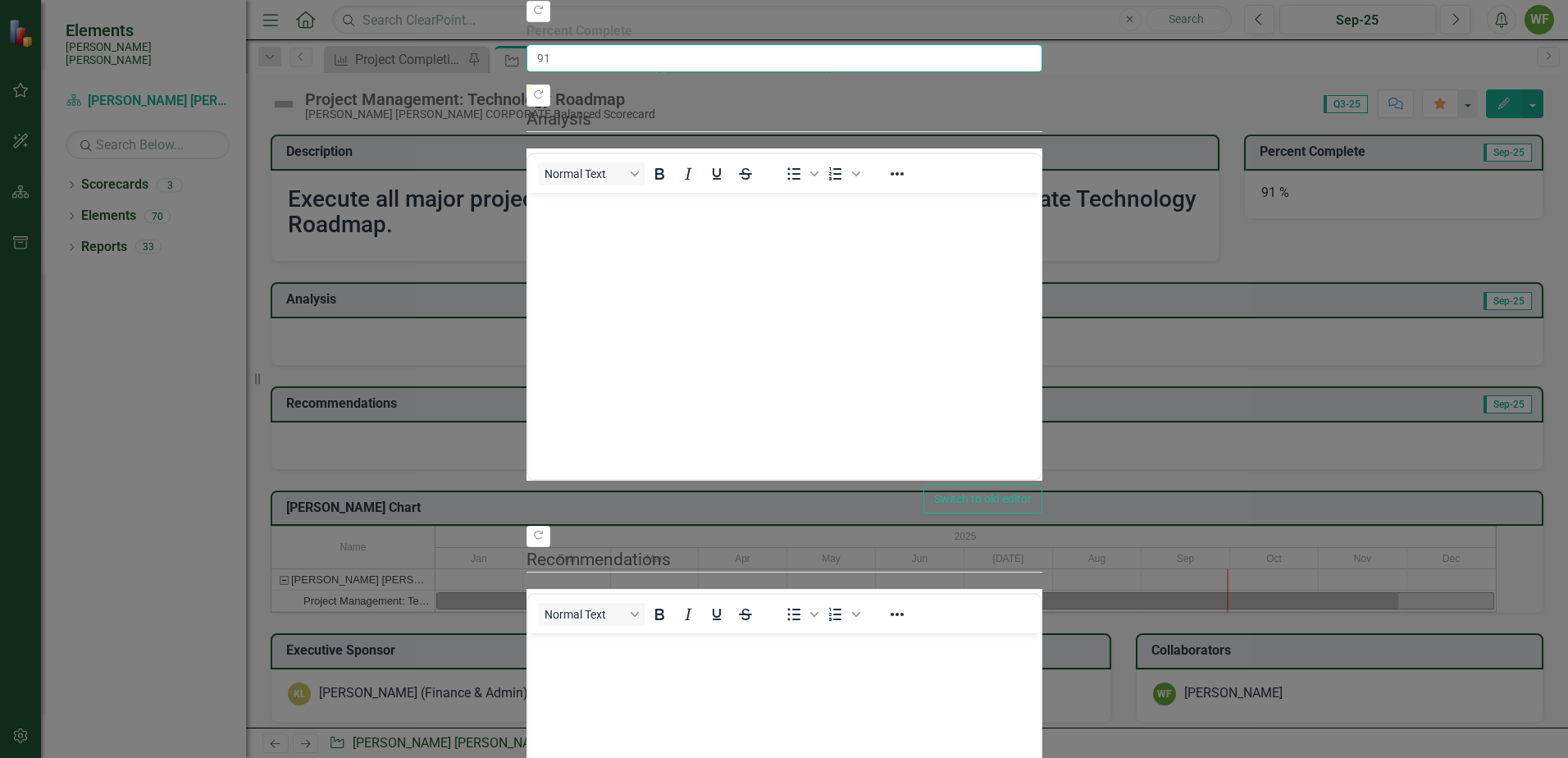
click at [526, 72] on input "91" at bounding box center [784, 58] width 516 height 28
drag, startPoint x: 469, startPoint y: 156, endPoint x: 437, endPoint y: 155, distance: 32.0
click at [526, 155] on div "Update Fields Edit Fields Milestones Update Data Series Charts Links Link Map N…" at bounding box center [784, 396] width 516 height 1115
type input "70"
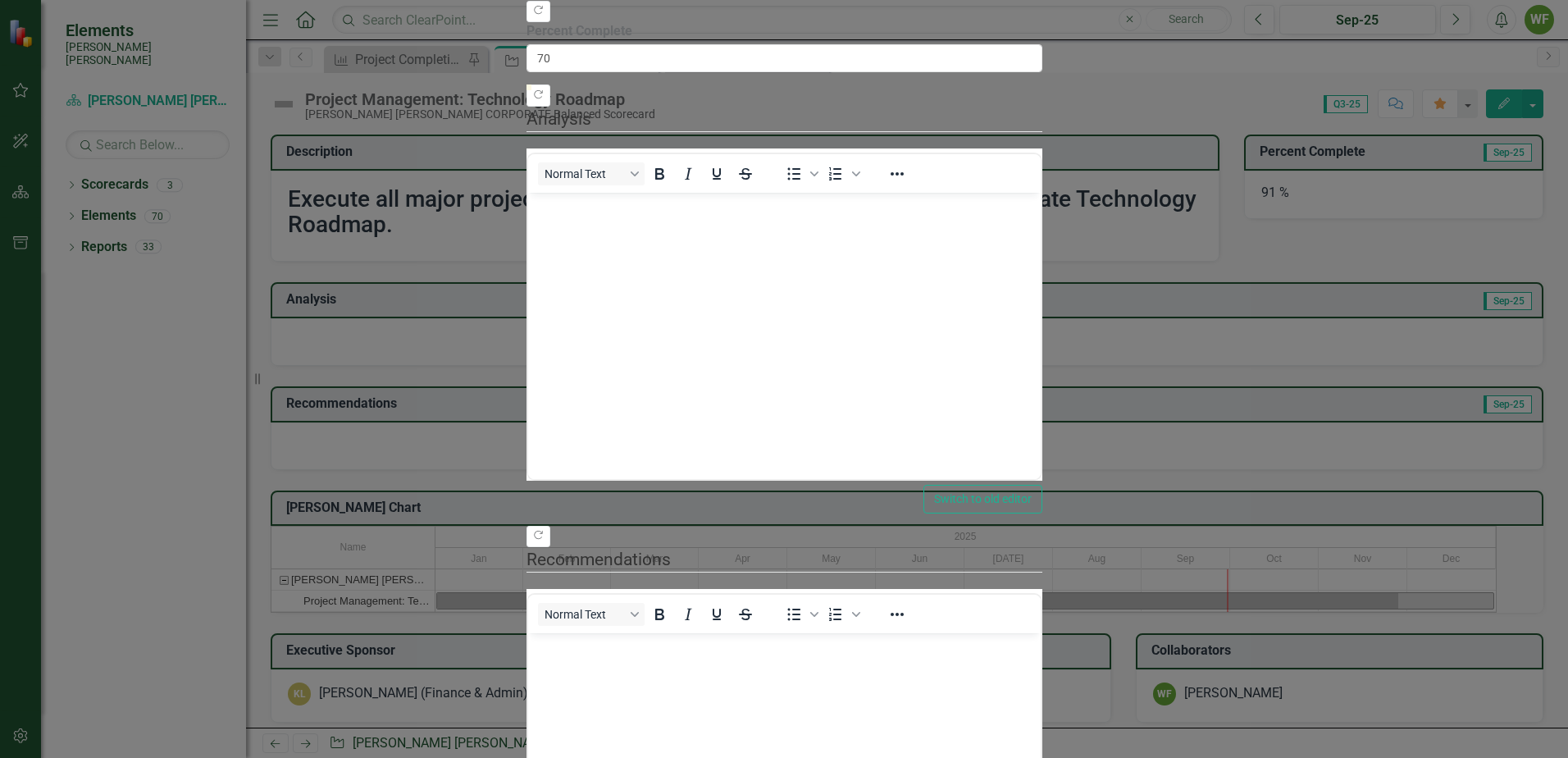
click at [702, 247] on body "Rich Text Area. Press ALT-0 for help." at bounding box center [783, 315] width 513 height 246
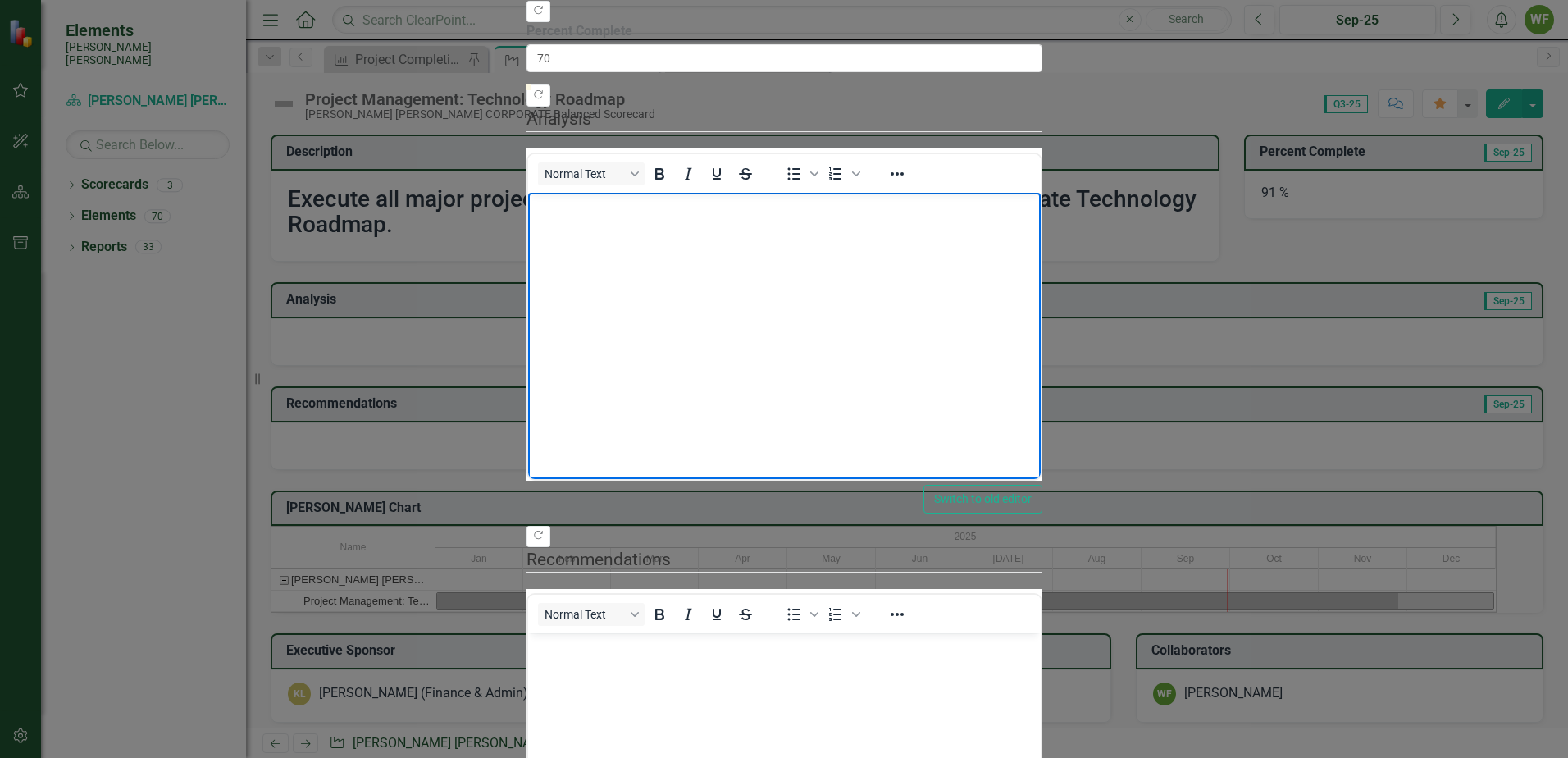
click at [752, 334] on body "Rich Text Area. Press ALT-0 for help." at bounding box center [783, 315] width 513 height 246
paste body "Rich Text Area. Press ALT-0 for help."
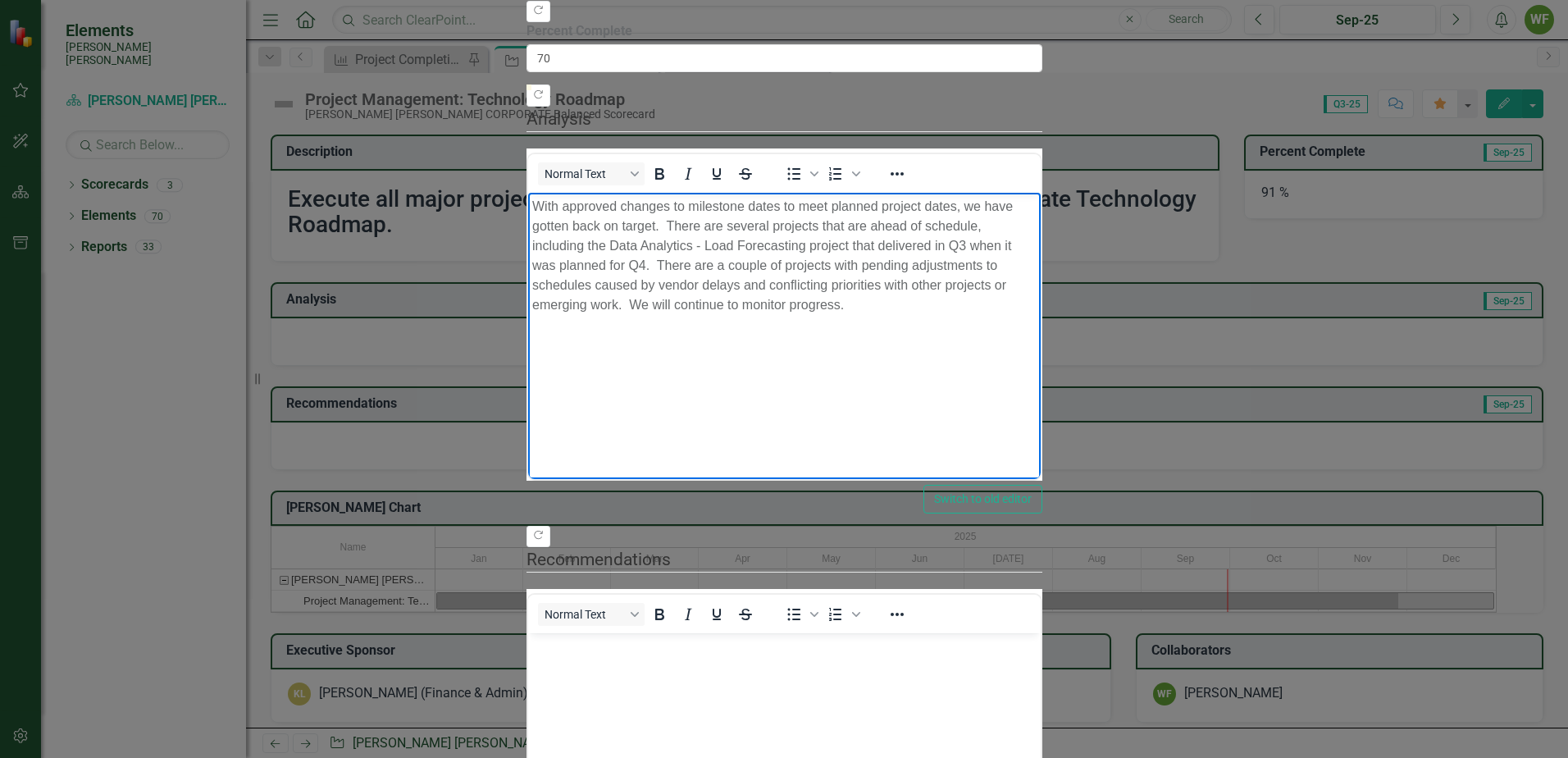
scroll to position [351, 0]
click at [762, 701] on body "Rich Text Area. Press ALT-0 for help." at bounding box center [783, 755] width 513 height 246
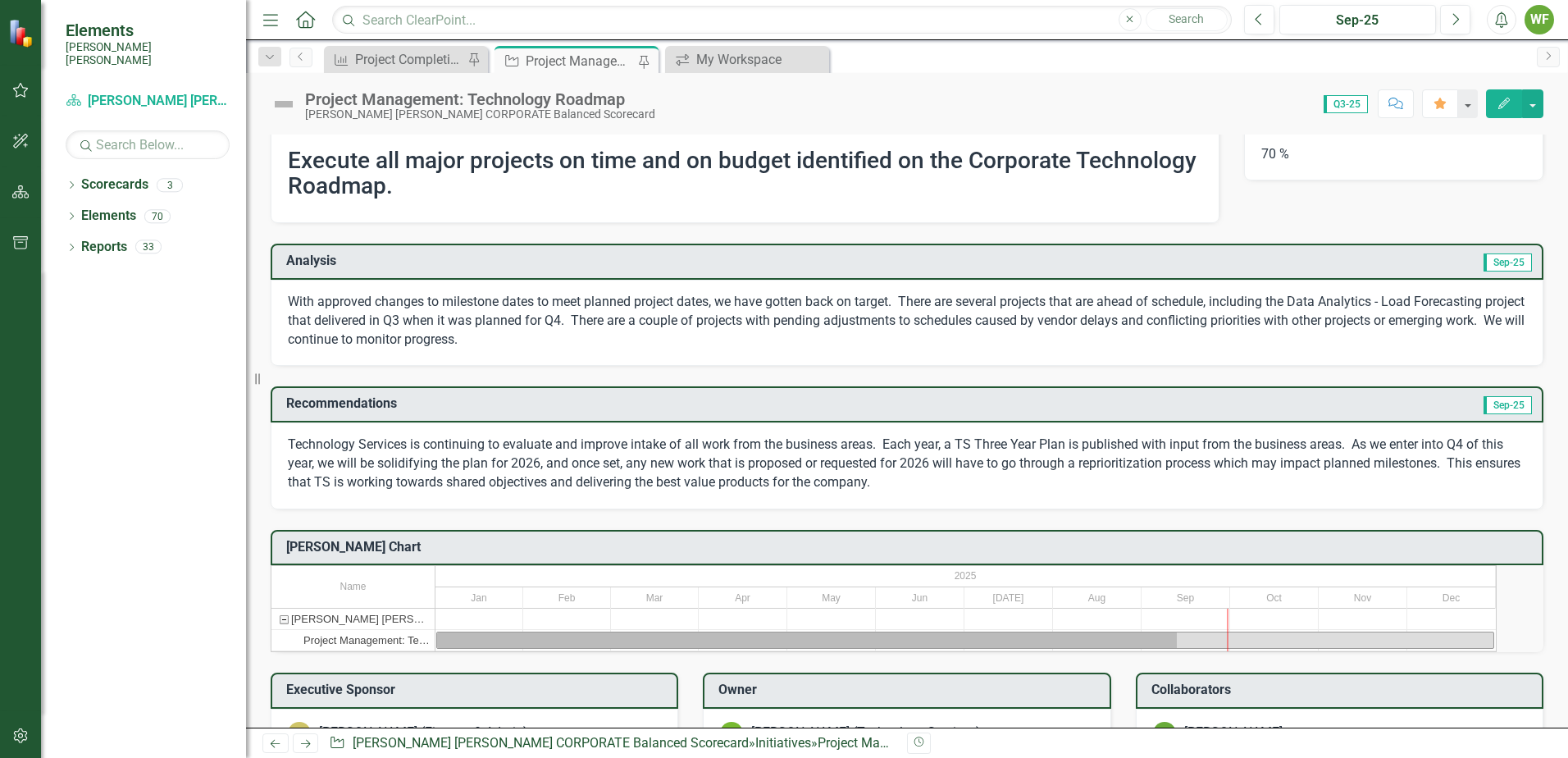
scroll to position [0, 0]
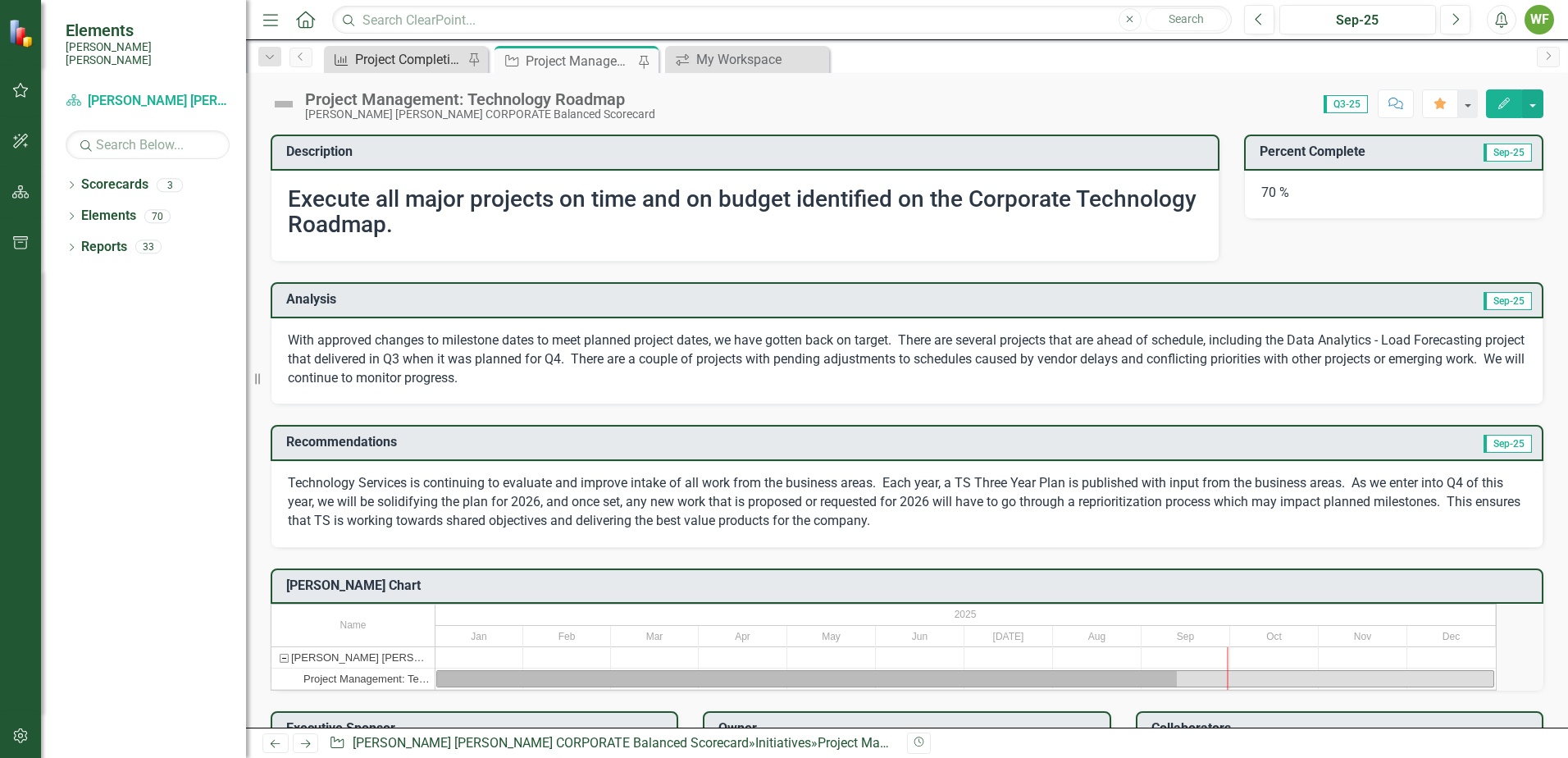
click at [439, 59] on div "Project Completion Rate - Technology Roadmap" at bounding box center [409, 59] width 108 height 21
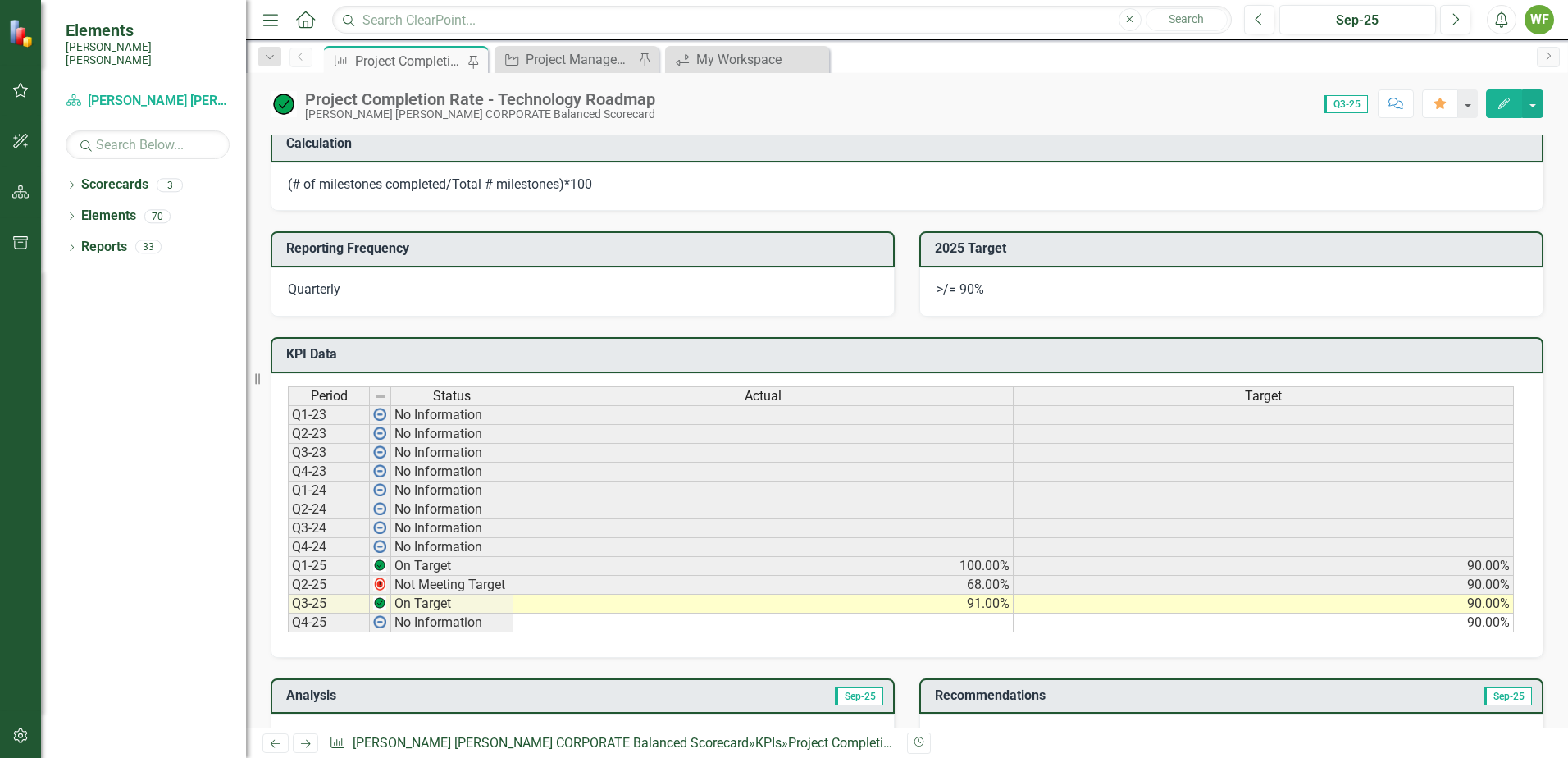
scroll to position [656, 0]
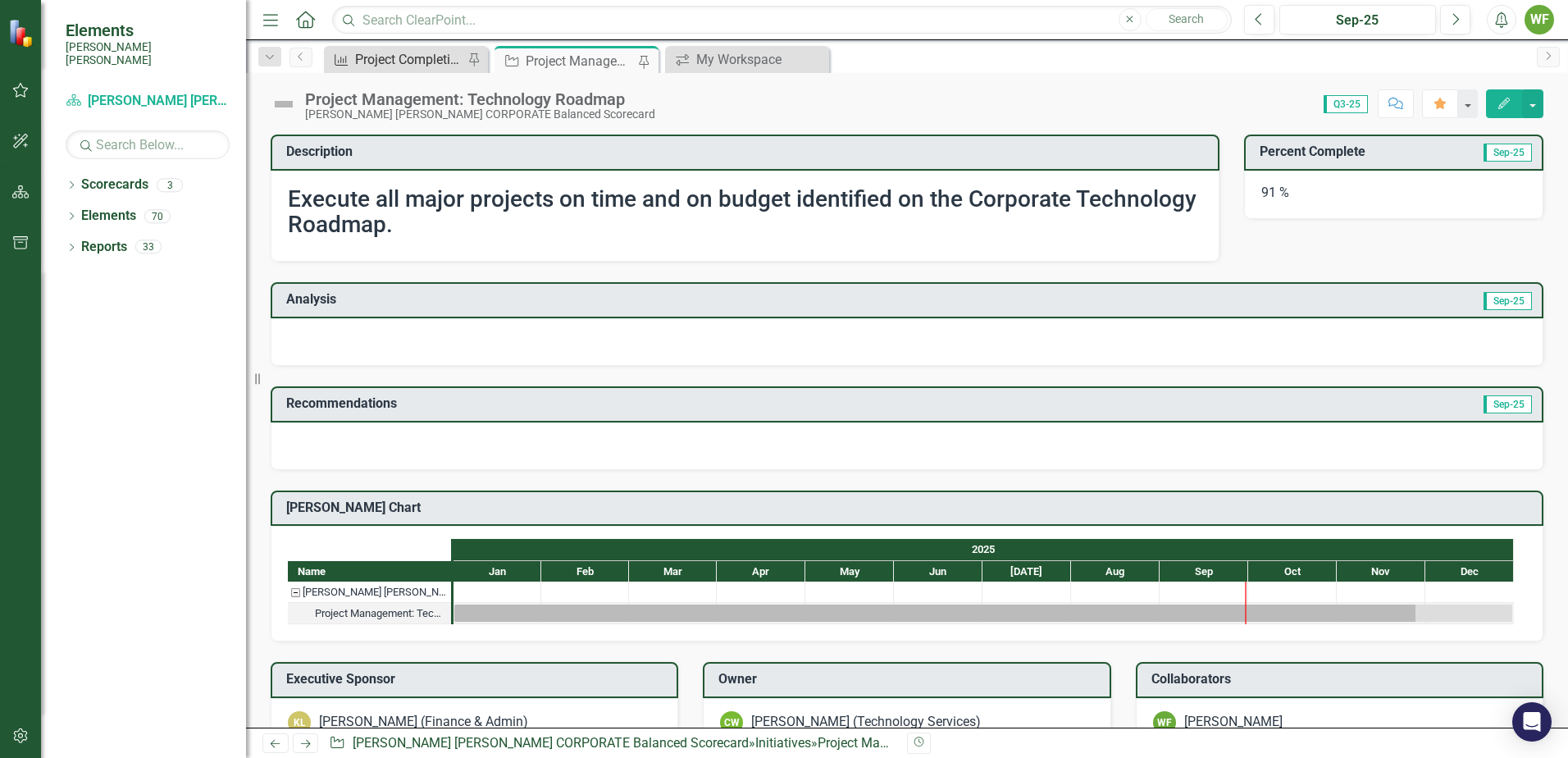
click at [391, 60] on div "Project Completion Rate - Technology Roadmap" at bounding box center [409, 59] width 108 height 21
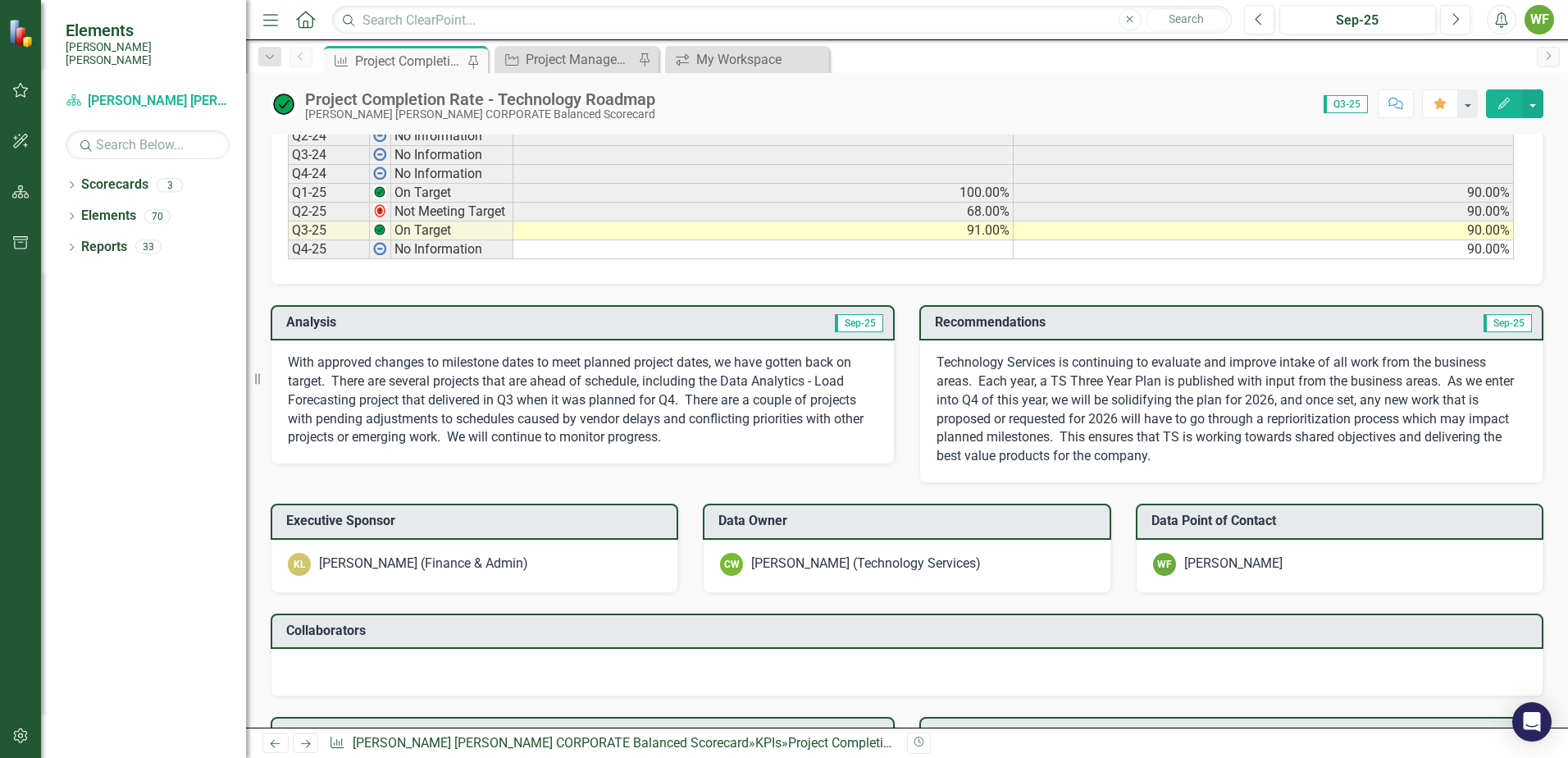
scroll to position [820, 0]
click at [302, 362] on p "With approved changes to milestone dates to meet planned project dates, we have…" at bounding box center [582, 400] width 590 height 94
drag, startPoint x: 290, startPoint y: 363, endPoint x: 568, endPoint y: 398, distance: 280.2
click at [568, 398] on p "With approved changes to milestone dates to meet planned project dates, we have…" at bounding box center [582, 400] width 590 height 94
click at [310, 358] on p "With approved changes to milestone dates to meet planned project dates, we have…" at bounding box center [582, 400] width 590 height 94
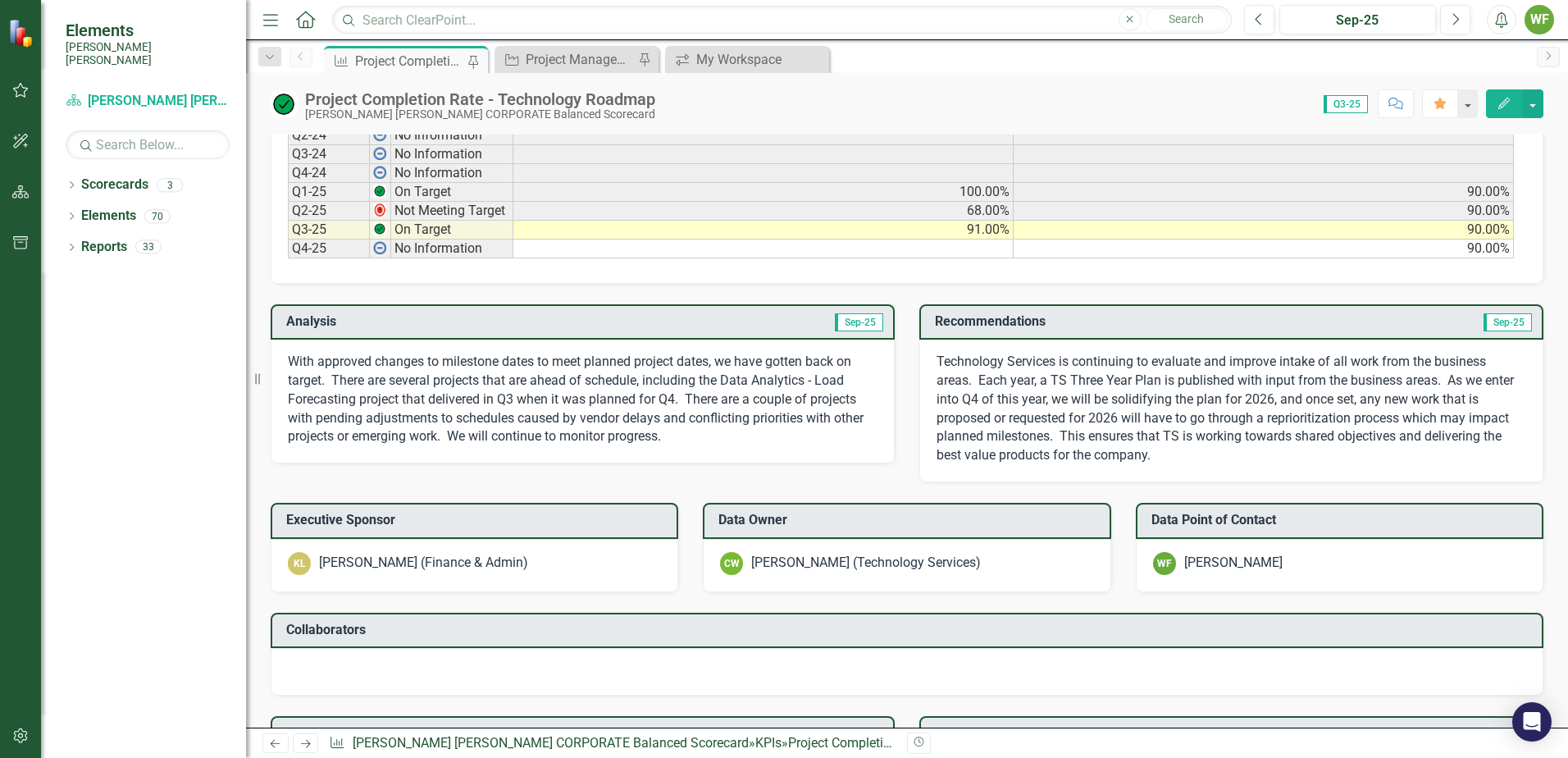
click at [307, 358] on p "With approved changes to milestone dates to meet planned project dates, we have…" at bounding box center [582, 400] width 590 height 94
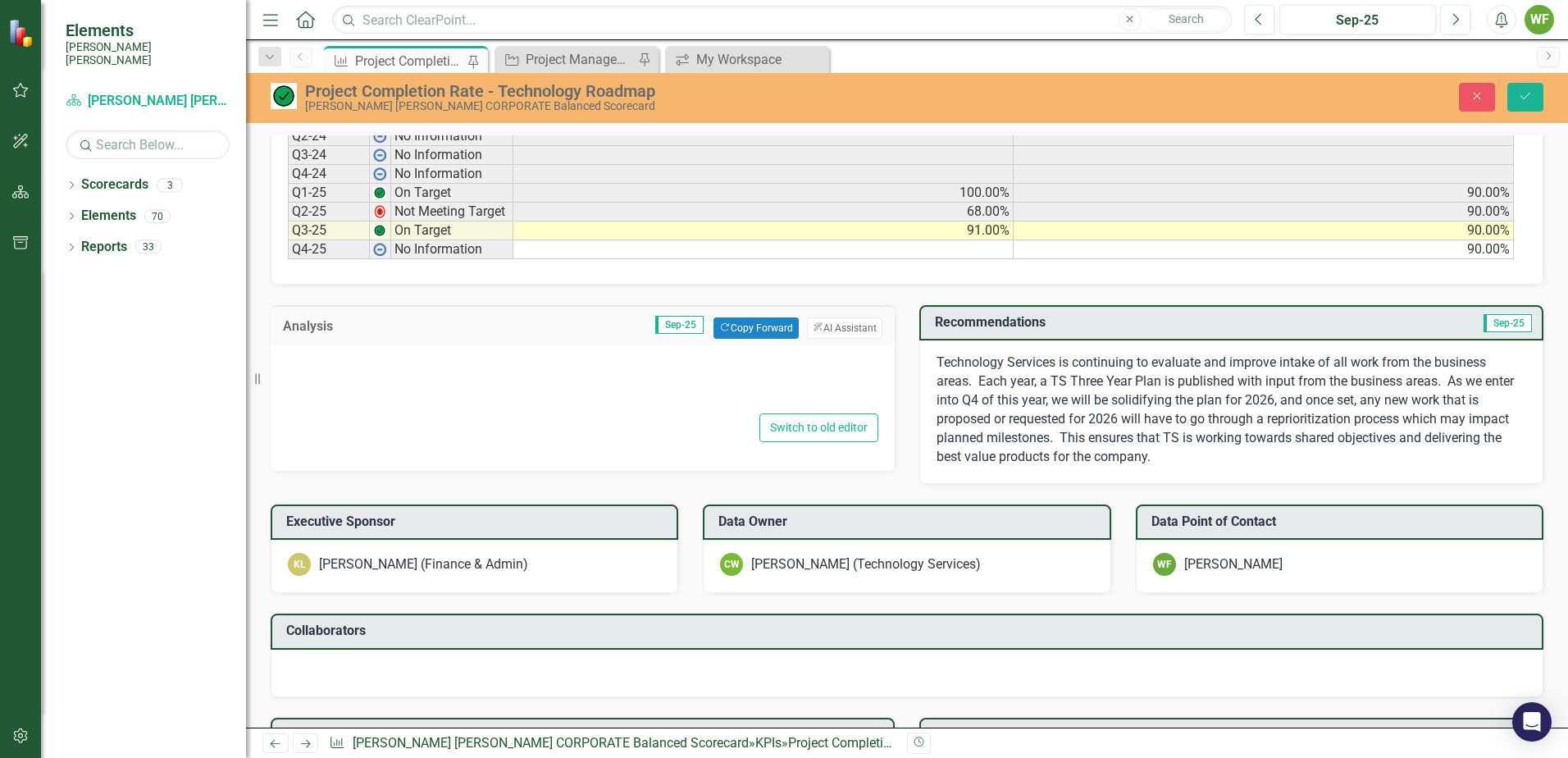
type textarea "<p>With approved changes to milestone dates to meet planned project dates, we h…"
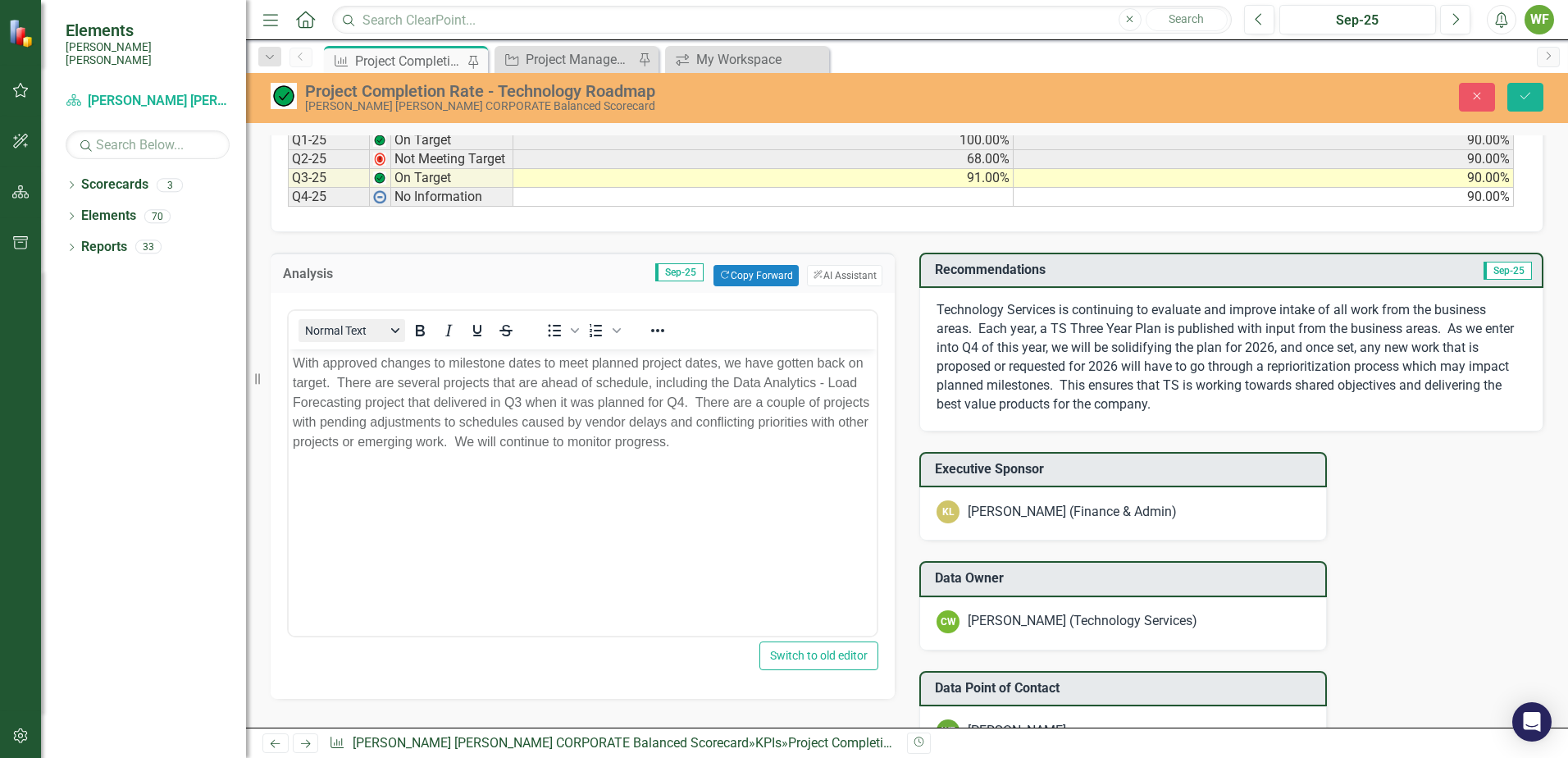
scroll to position [1067, 0]
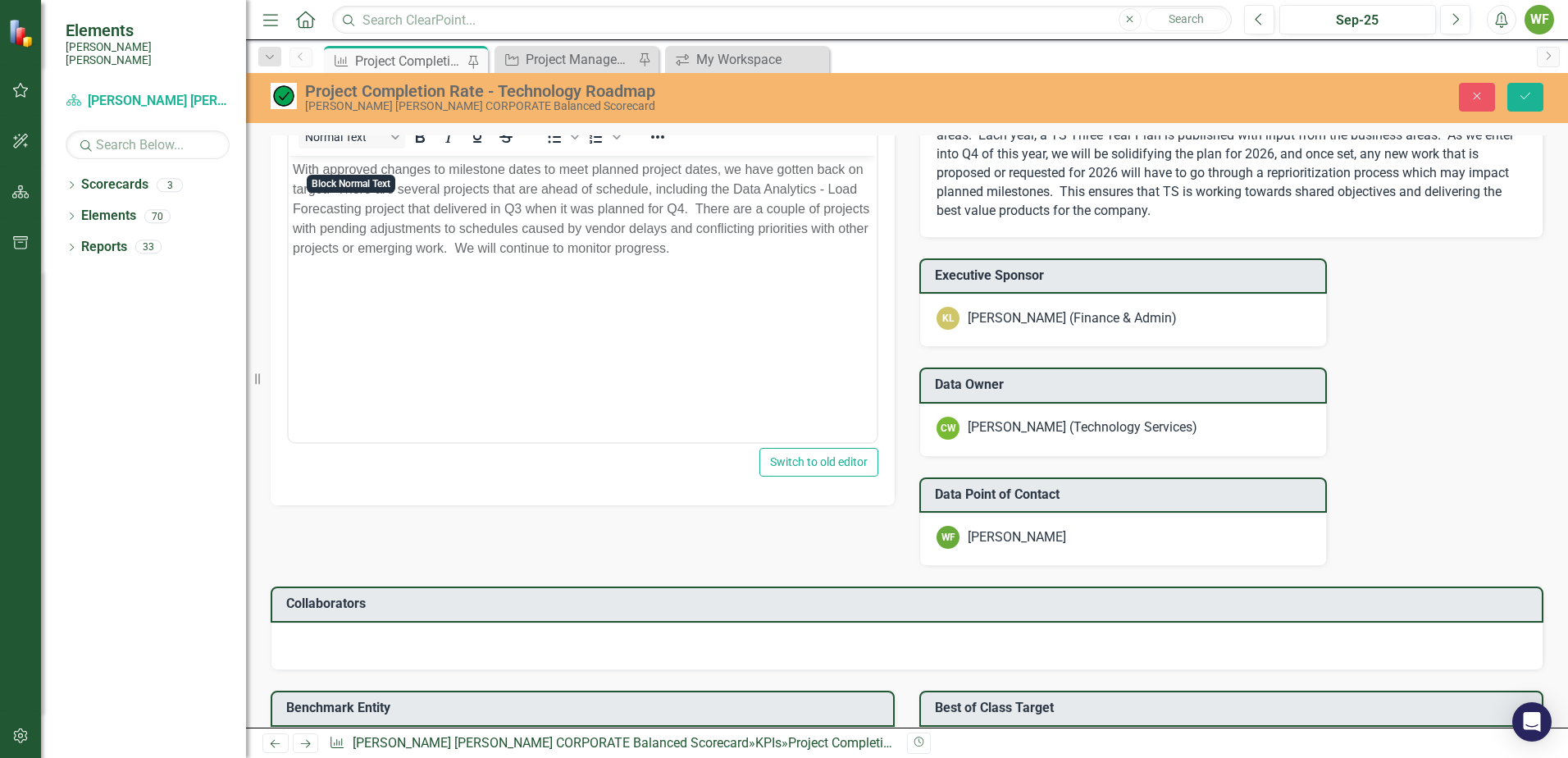
click at [360, 284] on body "With approved changes to milestone dates to meet planned project dates, we have…" at bounding box center [582, 278] width 588 height 246
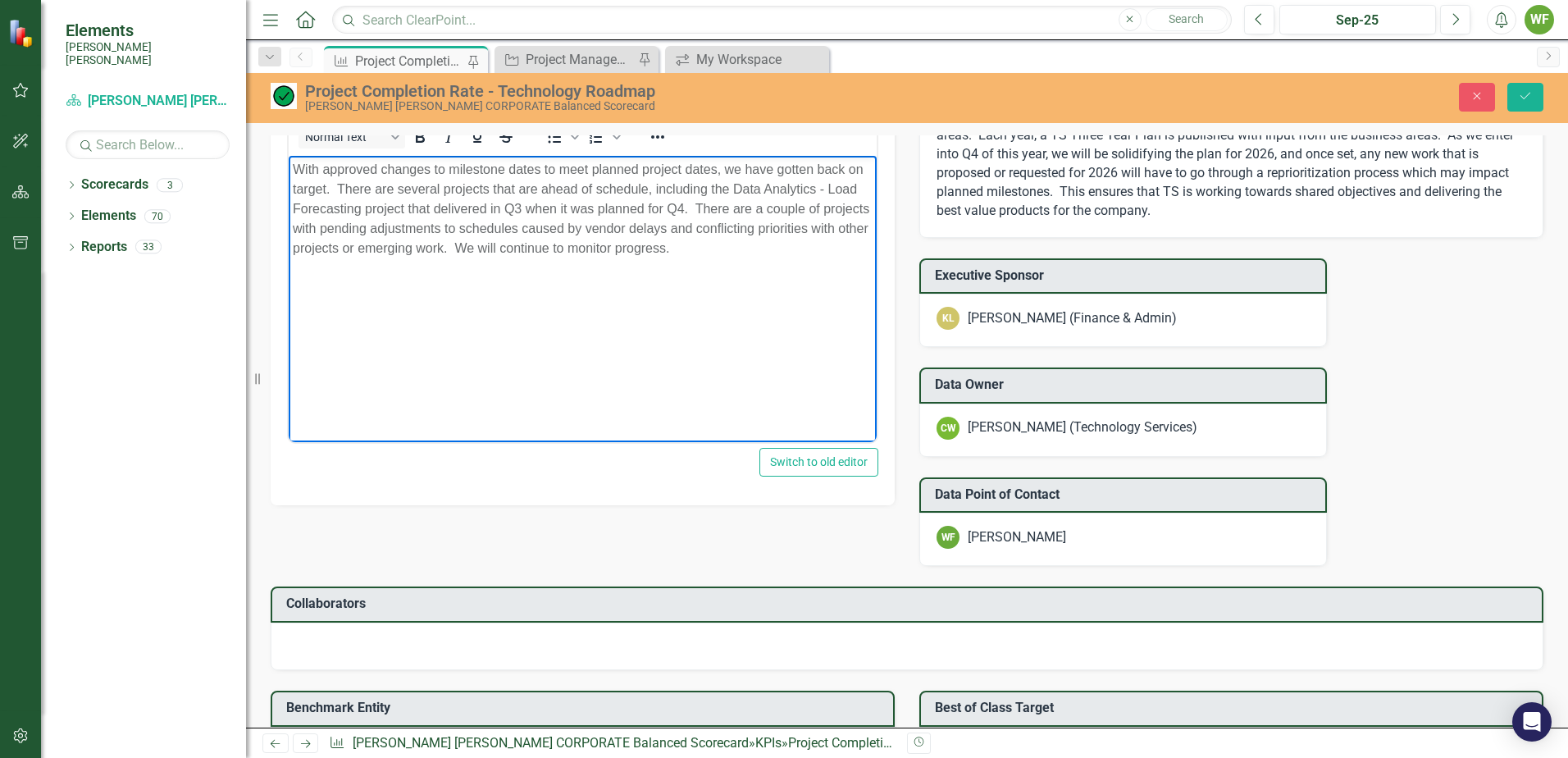
click at [1066, 200] on p "Technology Services is continuing to evaluate and improve intake of all work fr…" at bounding box center [1231, 163] width 590 height 112
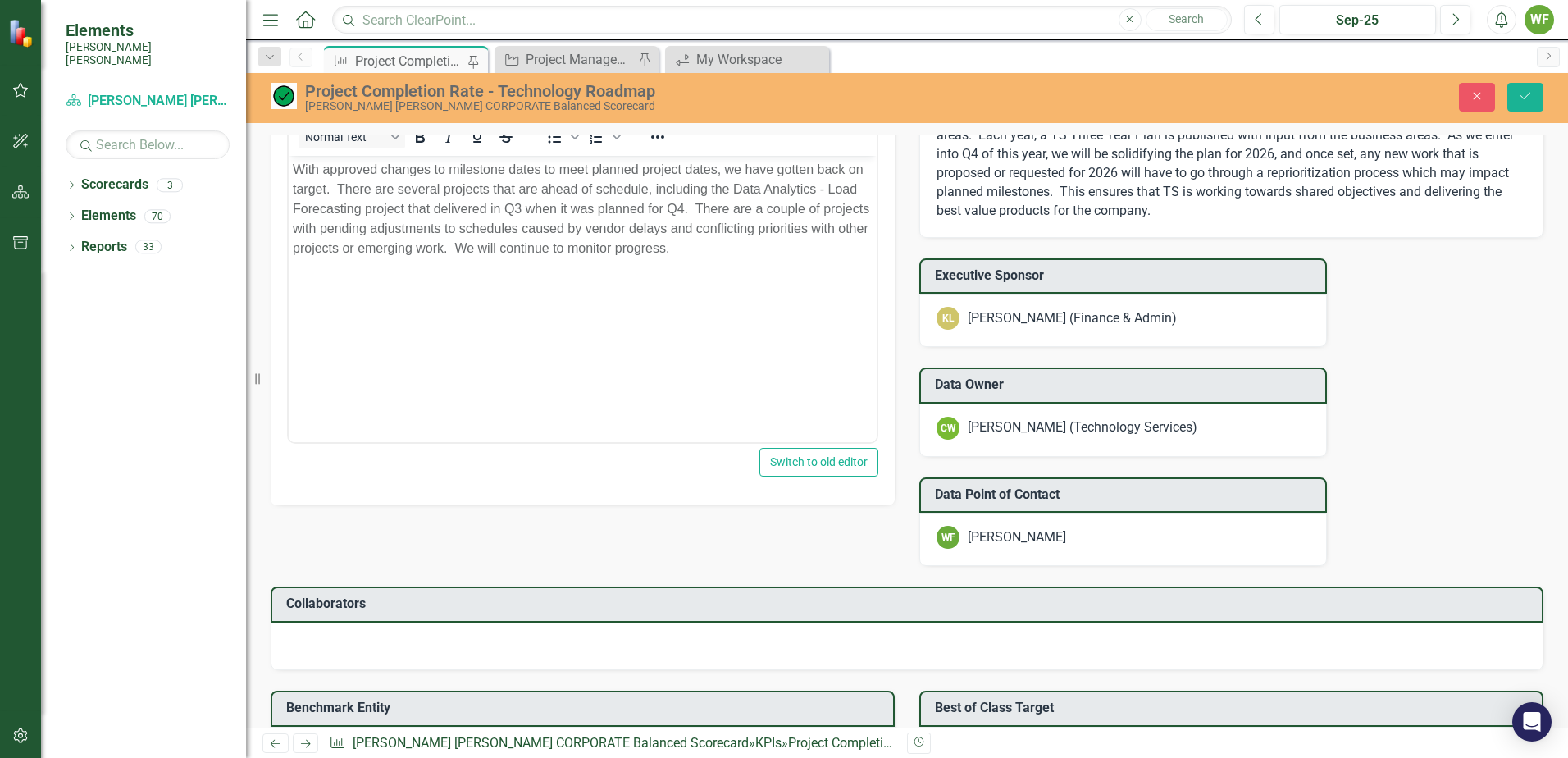
click at [1066, 200] on p "Technology Services is continuing to evaluate and improve intake of all work fr…" at bounding box center [1231, 163] width 590 height 112
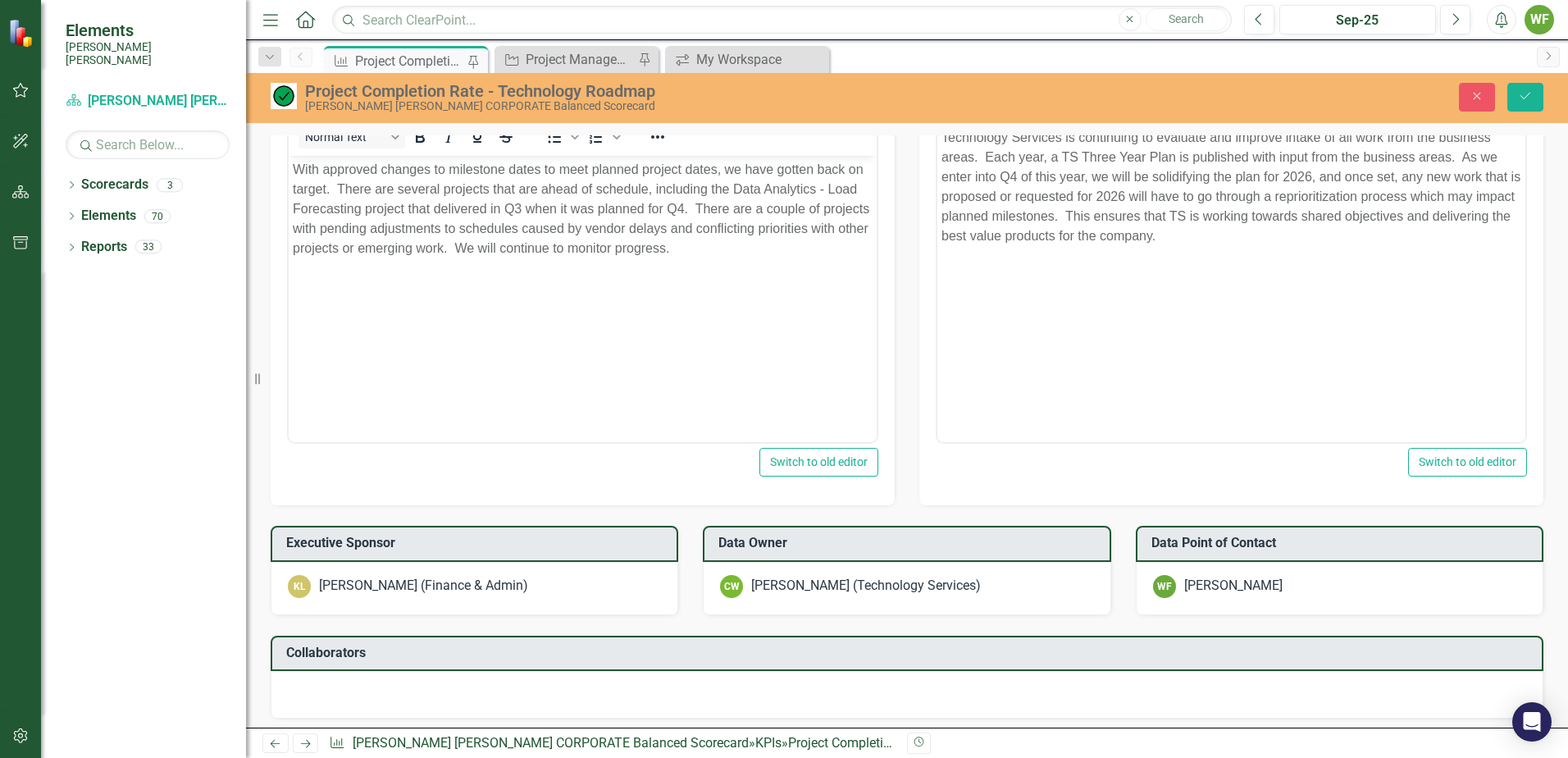
scroll to position [0, 0]
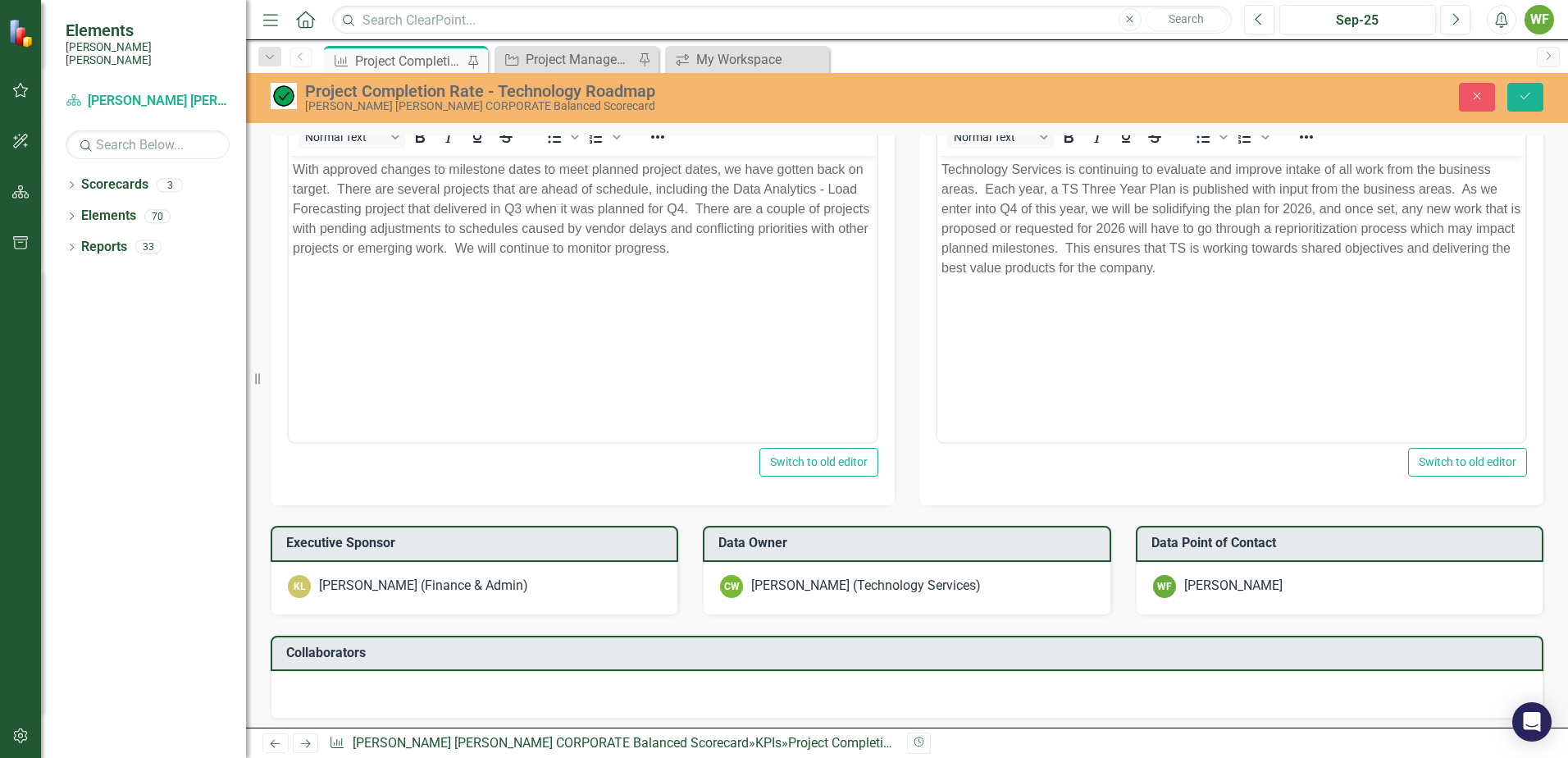
click at [1103, 311] on body "Technology Services is continuing to evaluate and improve intake of all work fr…" at bounding box center [1231, 278] width 588 height 246
